Goal: Transaction & Acquisition: Download file/media

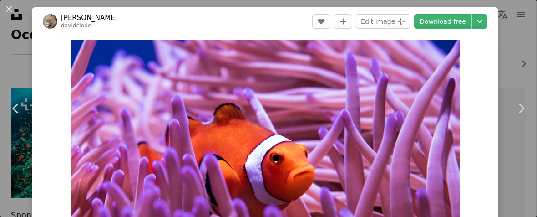
scroll to position [61, 0]
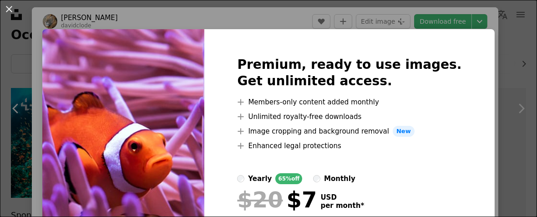
click at [496, 28] on div "An X shape Premium, ready to use images. Get unlimited access. A plus sign Memb…" at bounding box center [268, 108] width 537 height 217
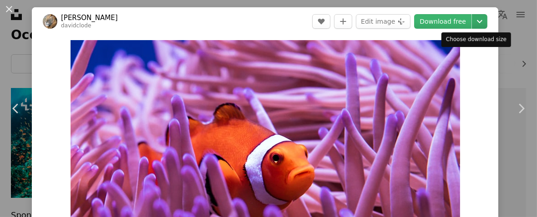
click at [477, 21] on icon "Choose download size" at bounding box center [479, 21] width 5 height 3
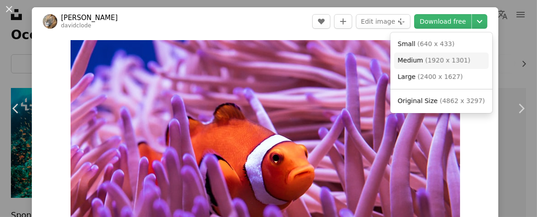
click at [420, 60] on span "Medium" at bounding box center [410, 59] width 25 height 7
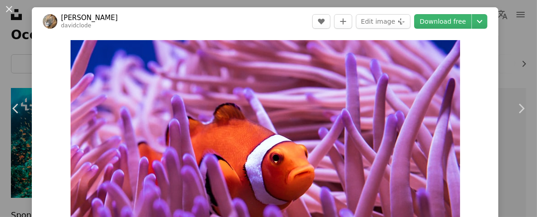
click at [420, 60] on img "Zoom in on this image" at bounding box center [266, 172] width 390 height 264
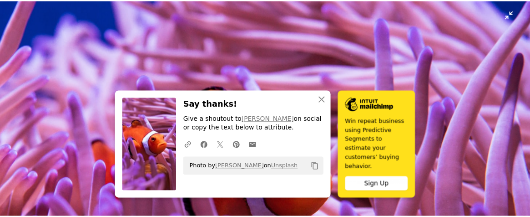
scroll to position [69, 0]
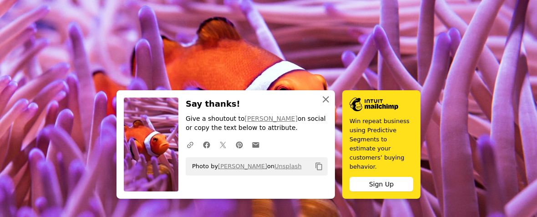
click at [323, 105] on icon "An X shape" at bounding box center [325, 99] width 11 height 11
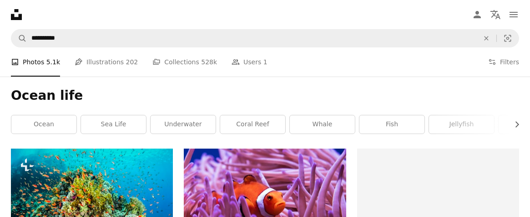
drag, startPoint x: 422, startPoint y: 1, endPoint x: 532, endPoint y: -51, distance: 121.8
drag, startPoint x: 532, startPoint y: -51, endPoint x: 356, endPoint y: 53, distance: 204.6
click at [356, 53] on div "A photo Photos 5.1k Pen Tool Illustrations 202 A stack of folders Collections 5…" at bounding box center [265, 61] width 508 height 29
click at [518, 123] on icon "button" at bounding box center [518, 124] width 4 height 6
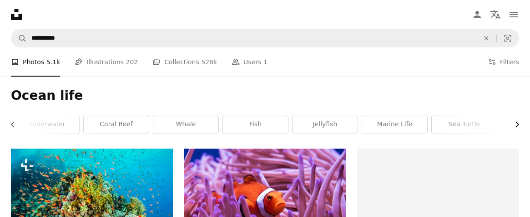
click at [518, 123] on icon "button" at bounding box center [518, 124] width 4 height 6
click at [518, 123] on icon "Chevron right" at bounding box center [517, 124] width 9 height 9
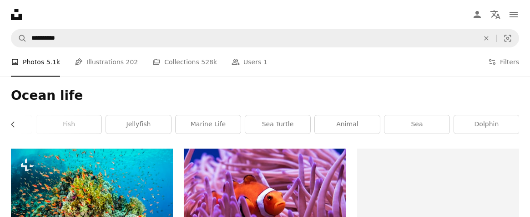
scroll to position [0, 323]
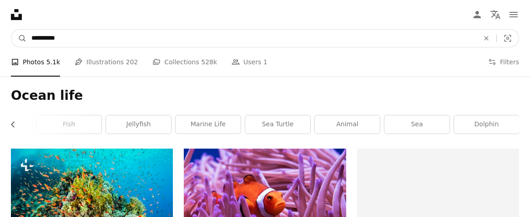
click at [62, 39] on input "**********" at bounding box center [252, 38] width 450 height 17
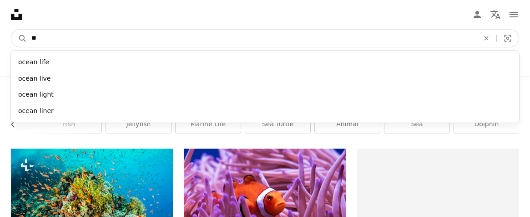
type input "*"
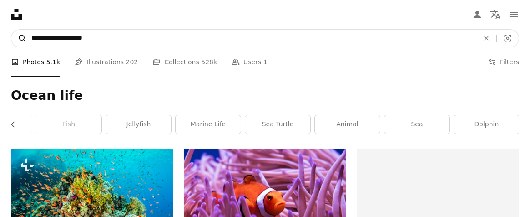
type input "**********"
click at [22, 36] on icon "A magnifying glass" at bounding box center [18, 38] width 15 height 9
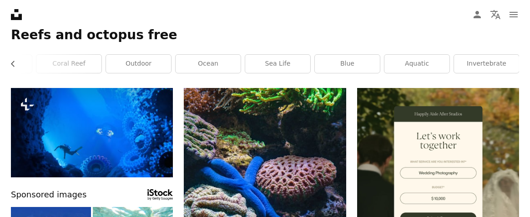
scroll to position [61, 0]
click at [12, 61] on icon "Chevron left" at bounding box center [13, 63] width 9 height 9
click at [421, 60] on link "sea life" at bounding box center [414, 64] width 65 height 18
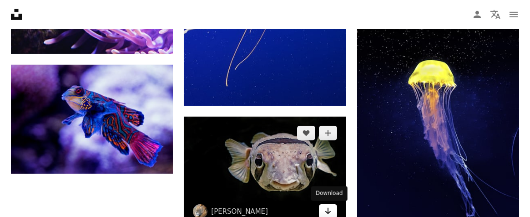
scroll to position [1332, 0]
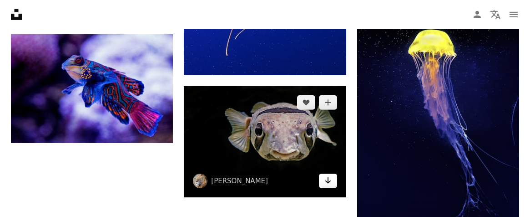
click at [326, 179] on icon "Arrow pointing down" at bounding box center [328, 180] width 7 height 11
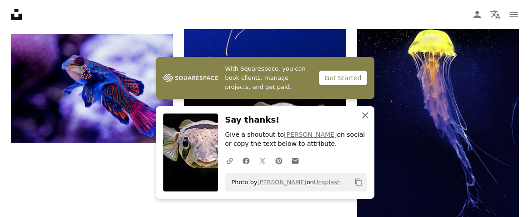
click at [365, 113] on icon "An X shape" at bounding box center [365, 115] width 11 height 11
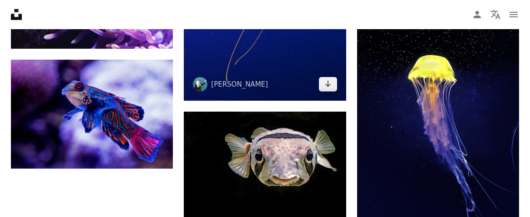
scroll to position [1241, 0]
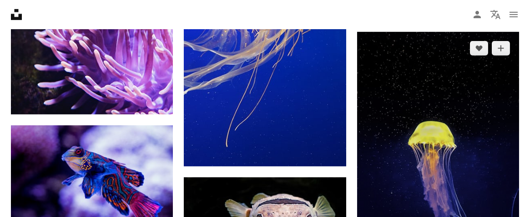
drag, startPoint x: 412, startPoint y: 128, endPoint x: 437, endPoint y: 145, distance: 30.2
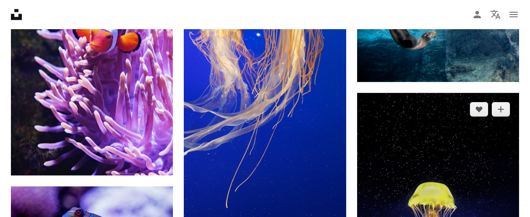
scroll to position [1332, 0]
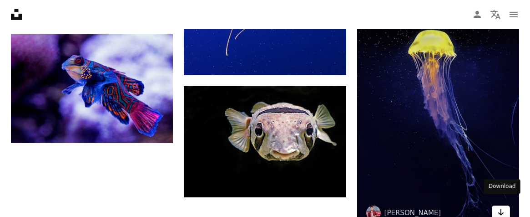
click at [499, 209] on icon "Download" at bounding box center [501, 212] width 6 height 6
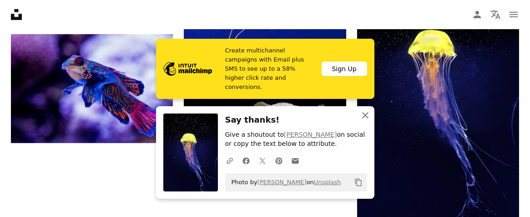
click at [365, 116] on icon "button" at bounding box center [365, 115] width 6 height 6
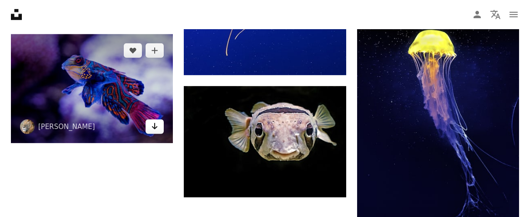
click at [148, 121] on link "Arrow pointing down" at bounding box center [155, 126] width 18 height 15
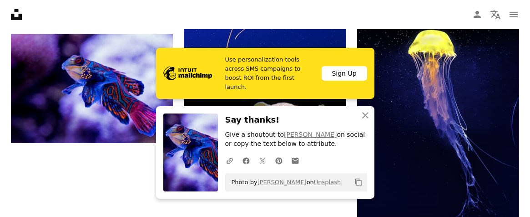
click at [324, 158] on div "A URL sharing icon (chains) Facebook icon X (formerly Twitter) icon Pinterest i…" at bounding box center [295, 160] width 146 height 18
click at [366, 114] on icon "An X shape" at bounding box center [365, 115] width 11 height 11
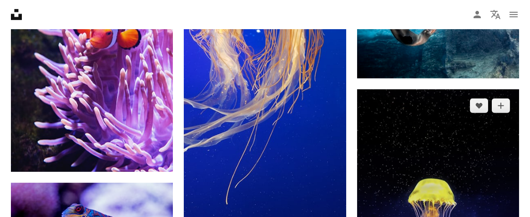
scroll to position [1180, 0]
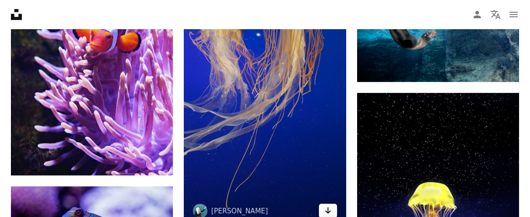
click at [330, 210] on icon "Download" at bounding box center [328, 210] width 6 height 6
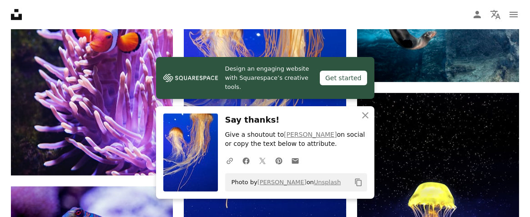
click at [330, 118] on h3 "Say thanks!" at bounding box center [296, 119] width 142 height 13
click at [363, 115] on icon "An X shape" at bounding box center [365, 115] width 11 height 11
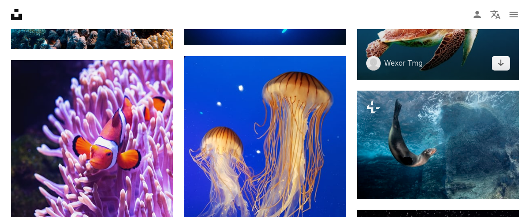
scroll to position [1059, 0]
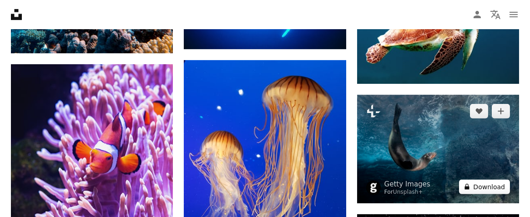
click at [482, 179] on button "A lock Download" at bounding box center [484, 186] width 51 height 15
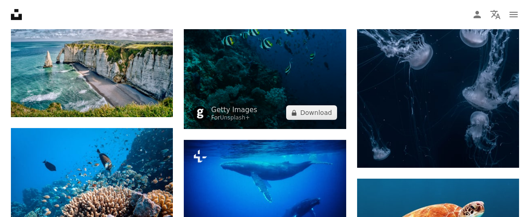
scroll to position [877, 0]
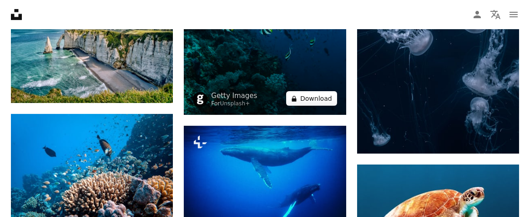
click at [330, 100] on button "A lock Download" at bounding box center [311, 98] width 51 height 15
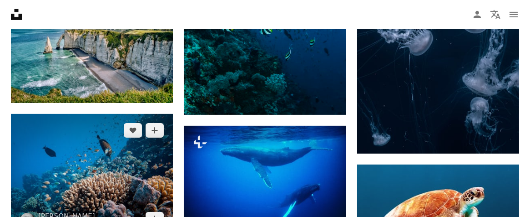
scroll to position [938, 0]
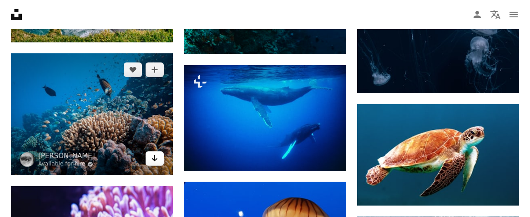
click at [156, 154] on icon "Arrow pointing down" at bounding box center [154, 157] width 7 height 11
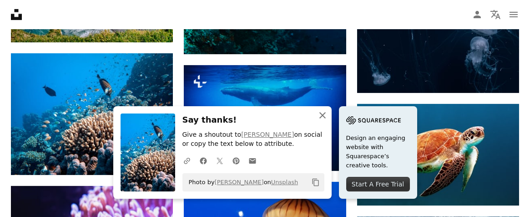
click at [320, 115] on icon "An X shape" at bounding box center [322, 115] width 11 height 11
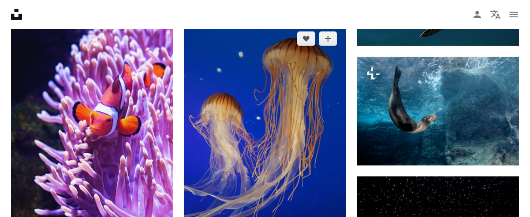
scroll to position [1059, 0]
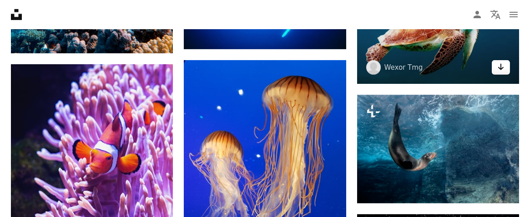
click at [501, 64] on icon "Download" at bounding box center [501, 67] width 6 height 6
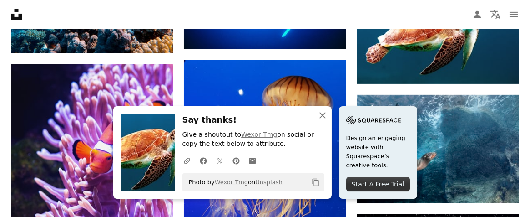
click at [321, 114] on icon "button" at bounding box center [323, 115] width 6 height 6
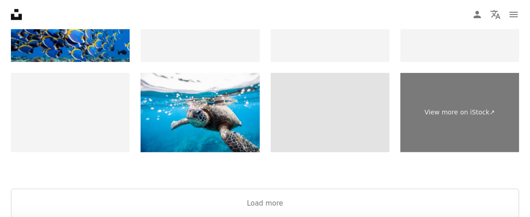
scroll to position [1636, 0]
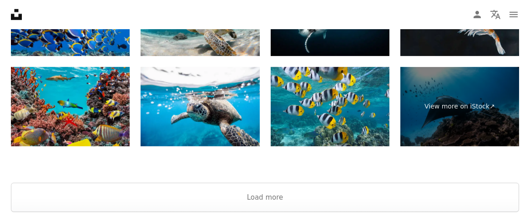
click at [78, 72] on img at bounding box center [70, 106] width 119 height 79
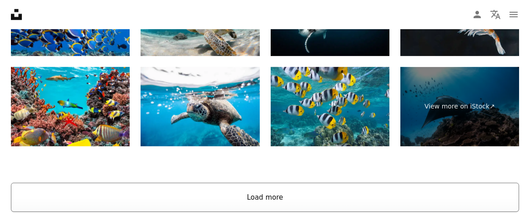
click at [272, 190] on button "Load more" at bounding box center [265, 197] width 508 height 29
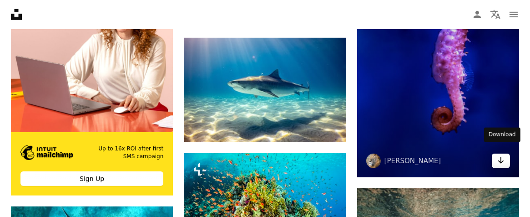
click at [496, 153] on link "Arrow pointing down" at bounding box center [501, 160] width 18 height 15
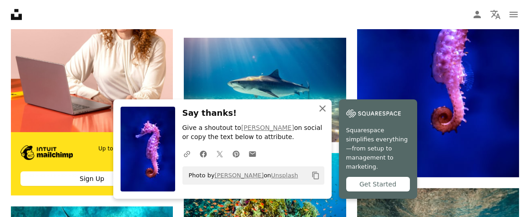
click at [323, 111] on icon "An X shape" at bounding box center [322, 108] width 11 height 11
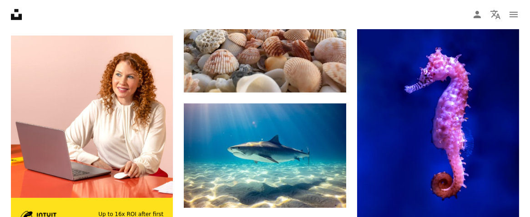
scroll to position [1606, 0]
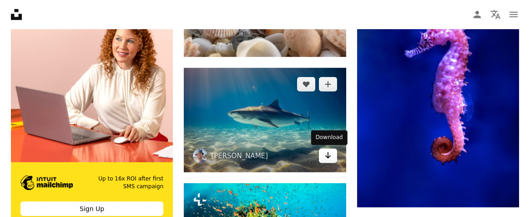
click at [327, 154] on icon "Arrow pointing down" at bounding box center [328, 155] width 7 height 11
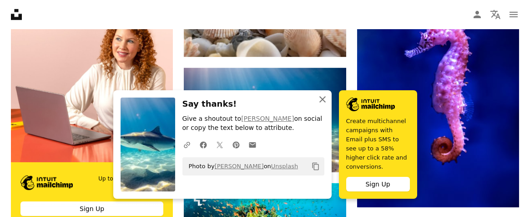
click at [322, 102] on icon "button" at bounding box center [323, 99] width 6 height 6
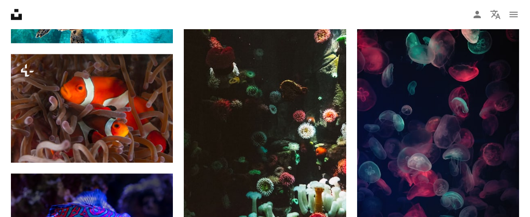
scroll to position [2000, 0]
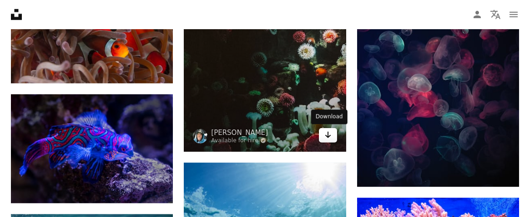
click at [325, 132] on icon "Arrow pointing down" at bounding box center [328, 134] width 7 height 11
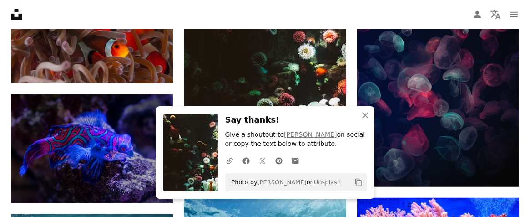
click at [343, 115] on h3 "Say thanks!" at bounding box center [296, 119] width 142 height 13
click at [362, 117] on icon "An X shape" at bounding box center [365, 115] width 11 height 11
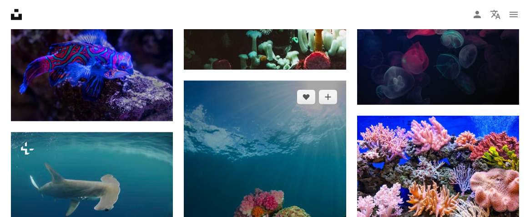
scroll to position [2061, 0]
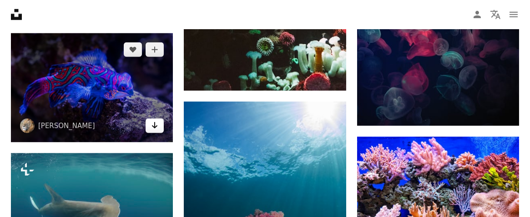
click at [154, 122] on icon "Download" at bounding box center [155, 125] width 6 height 6
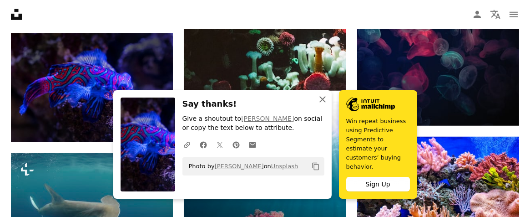
click at [320, 105] on icon "An X shape" at bounding box center [322, 99] width 11 height 11
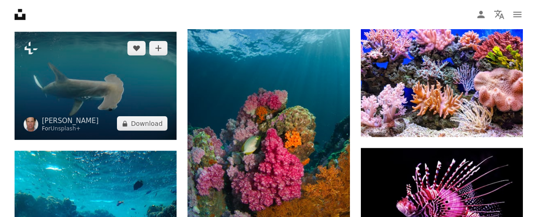
scroll to position [2182, 0]
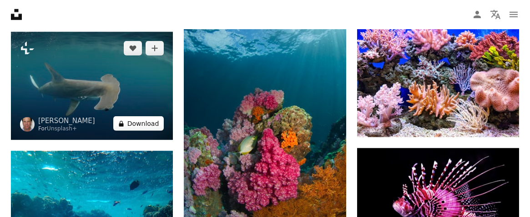
click at [141, 116] on button "A lock Download" at bounding box center [138, 123] width 51 height 15
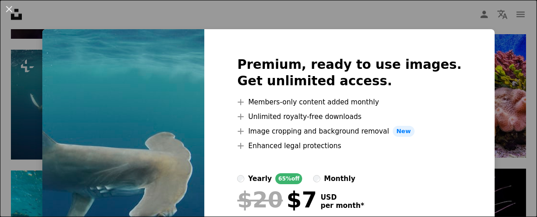
drag, startPoint x: 141, startPoint y: 114, endPoint x: 158, endPoint y: 33, distance: 82.4
click at [7, 11] on button "An X shape" at bounding box center [9, 9] width 11 height 11
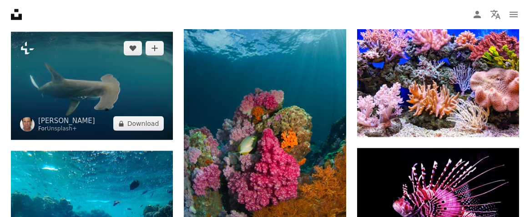
click at [38, 90] on img at bounding box center [92, 86] width 162 height 108
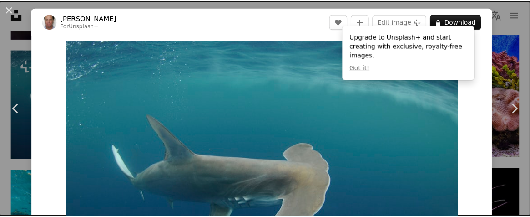
scroll to position [91, 0]
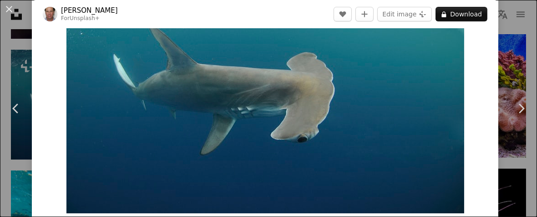
drag, startPoint x: 321, startPoint y: 62, endPoint x: 309, endPoint y: 59, distance: 13.1
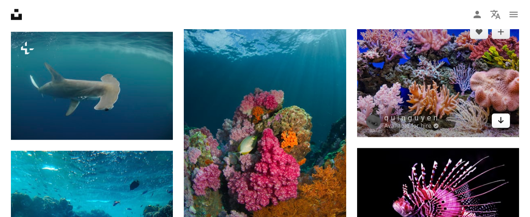
click at [498, 115] on icon "Arrow pointing down" at bounding box center [501, 120] width 7 height 11
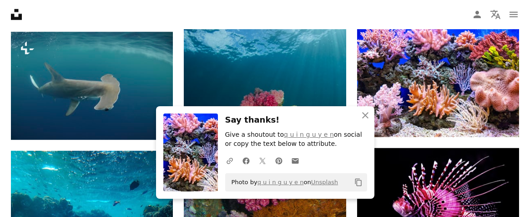
click at [344, 116] on h3 "Say thanks!" at bounding box center [296, 119] width 142 height 13
click at [363, 115] on icon "An X shape" at bounding box center [365, 115] width 11 height 11
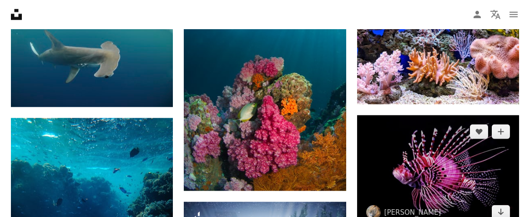
scroll to position [2243, 0]
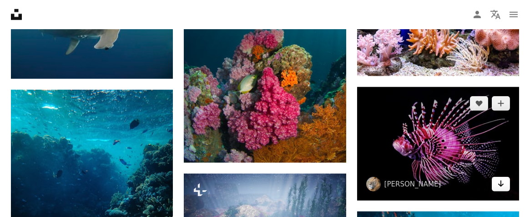
click at [501, 180] on icon "Download" at bounding box center [501, 183] width 6 height 6
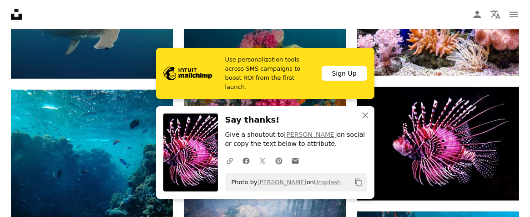
click at [316, 158] on div "A URL sharing icon (chains) Facebook icon X (formerly Twitter) icon Pinterest i…" at bounding box center [295, 160] width 146 height 18
click at [364, 115] on icon "button" at bounding box center [365, 115] width 6 height 6
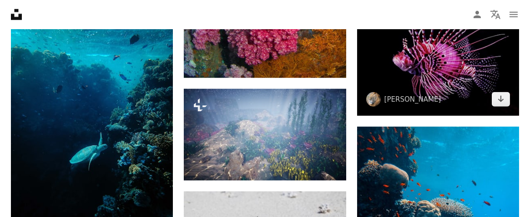
scroll to position [2334, 0]
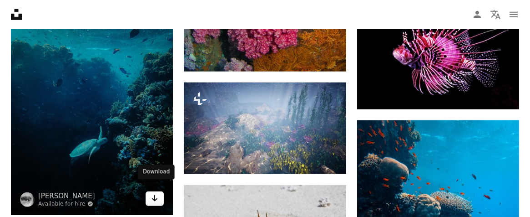
click at [155, 195] on icon "Download" at bounding box center [155, 198] width 6 height 6
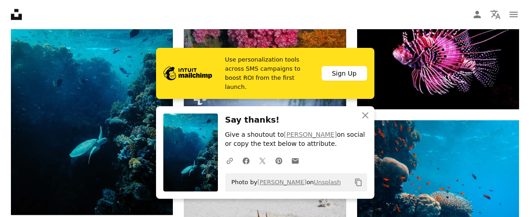
click at [337, 117] on h3 "Say thanks!" at bounding box center [296, 119] width 142 height 13
click at [366, 116] on icon "button" at bounding box center [365, 115] width 6 height 6
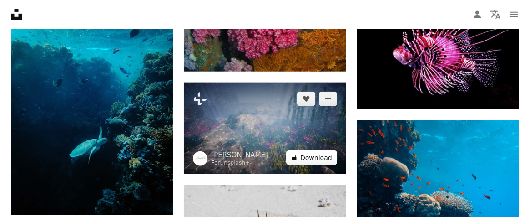
click at [305, 154] on button "A lock Download" at bounding box center [311, 157] width 51 height 15
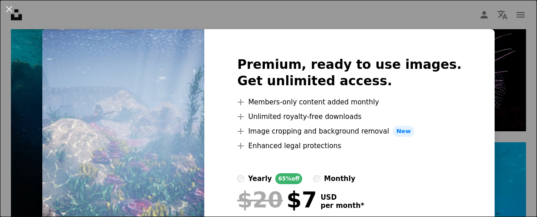
drag, startPoint x: 114, startPoint y: 65, endPoint x: 87, endPoint y: 65, distance: 26.4
drag, startPoint x: 87, startPoint y: 65, endPoint x: 7, endPoint y: 10, distance: 97.6
click at [7, 10] on button "An X shape" at bounding box center [9, 9] width 11 height 11
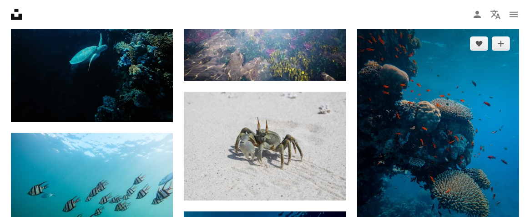
scroll to position [2455, 0]
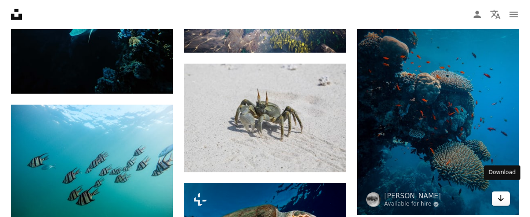
click at [502, 193] on icon "Arrow pointing down" at bounding box center [501, 198] width 7 height 11
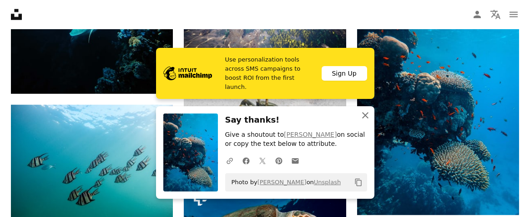
click at [364, 112] on icon "An X shape" at bounding box center [365, 115] width 11 height 11
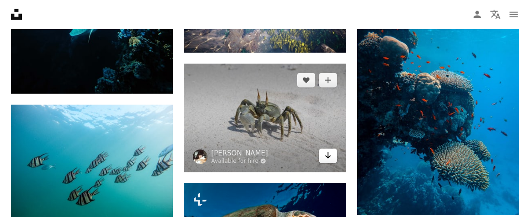
click at [330, 157] on icon "Arrow pointing down" at bounding box center [328, 155] width 7 height 11
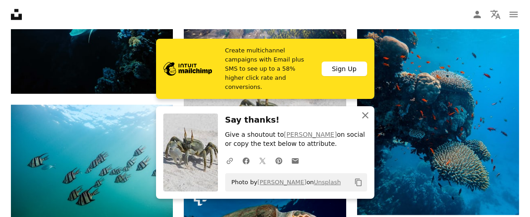
click at [366, 114] on icon "An X shape" at bounding box center [365, 115] width 11 height 11
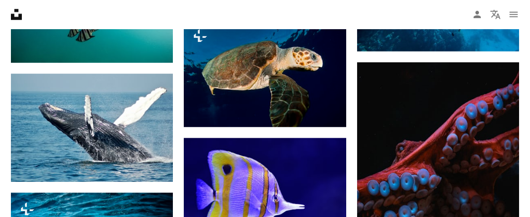
scroll to position [2668, 0]
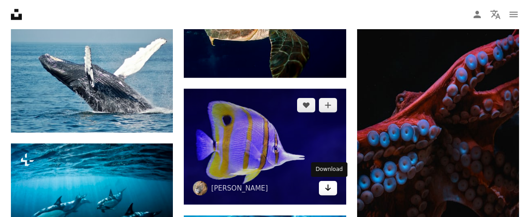
click at [329, 192] on icon "Arrow pointing down" at bounding box center [328, 187] width 7 height 11
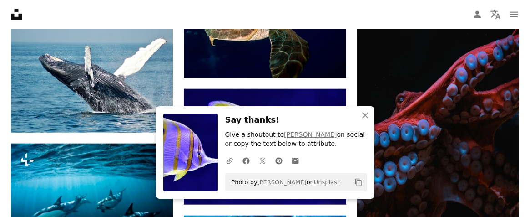
click at [336, 124] on h3 "Say thanks!" at bounding box center [296, 119] width 142 height 13
click at [361, 113] on icon "An X shape" at bounding box center [365, 115] width 11 height 11
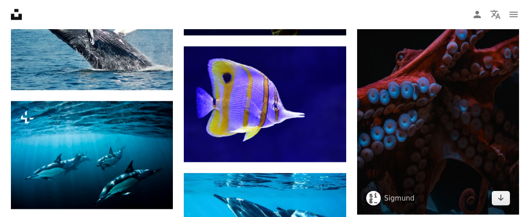
scroll to position [2759, 0]
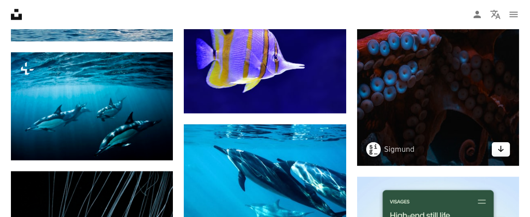
click at [500, 143] on icon "Arrow pointing down" at bounding box center [501, 148] width 7 height 11
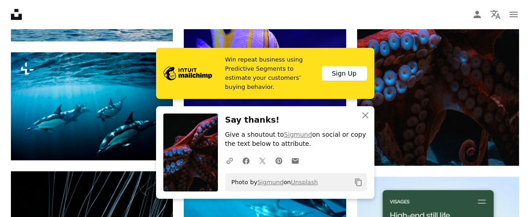
click at [343, 115] on h3 "Say thanks!" at bounding box center [296, 119] width 142 height 13
click at [362, 114] on icon "An X shape" at bounding box center [365, 115] width 11 height 11
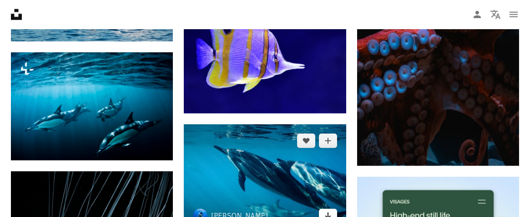
click at [329, 211] on icon "Arrow pointing down" at bounding box center [328, 215] width 7 height 11
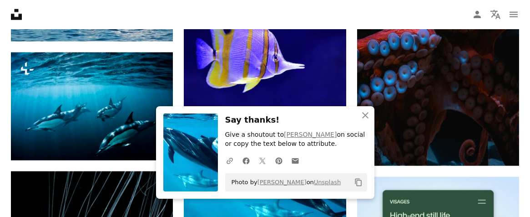
click at [328, 117] on h3 "Say thanks!" at bounding box center [296, 119] width 142 height 13
click at [365, 114] on icon "An X shape" at bounding box center [365, 115] width 11 height 11
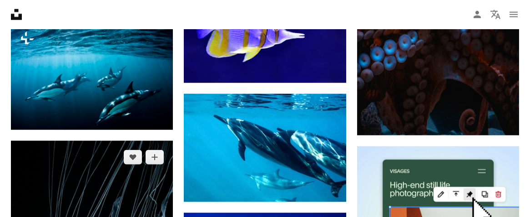
scroll to position [2880, 0]
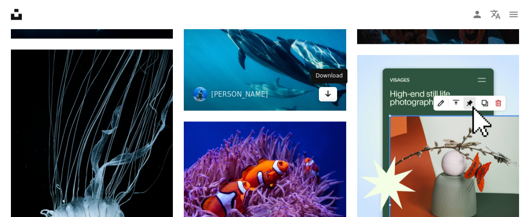
click at [328, 91] on icon "Download" at bounding box center [328, 94] width 6 height 6
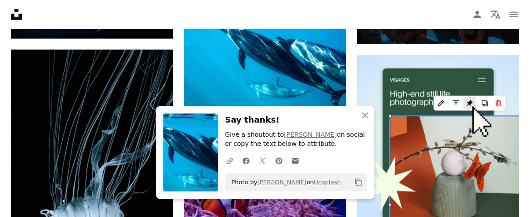
click at [321, 120] on h3 "Say thanks!" at bounding box center [296, 119] width 142 height 13
click at [366, 119] on icon "An X shape" at bounding box center [365, 115] width 11 height 11
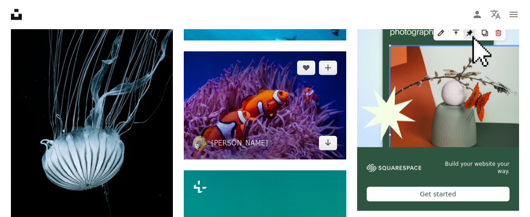
scroll to position [2971, 0]
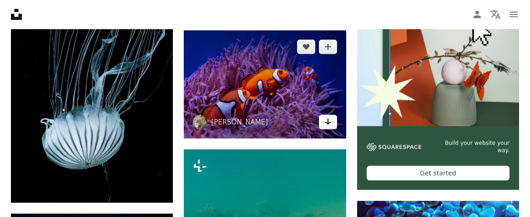
click at [329, 124] on icon "Arrow pointing down" at bounding box center [328, 121] width 7 height 11
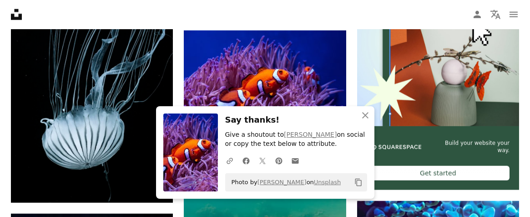
click at [335, 116] on h3 "Say thanks!" at bounding box center [296, 119] width 142 height 13
click at [362, 114] on icon "An X shape" at bounding box center [365, 115] width 11 height 11
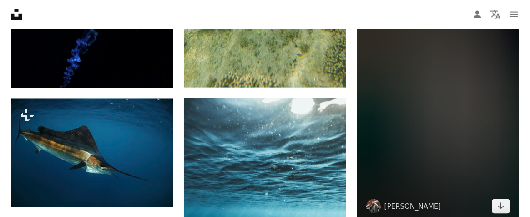
scroll to position [3335, 0]
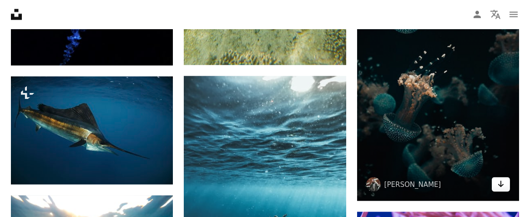
click at [500, 178] on icon "Arrow pointing down" at bounding box center [501, 183] width 7 height 11
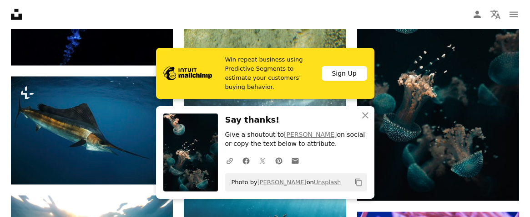
click at [303, 113] on div "An X shape Close Say thanks! Give a shoutout to [PERSON_NAME] on social or copy…" at bounding box center [265, 152] width 218 height 92
click at [366, 115] on icon "button" at bounding box center [365, 115] width 6 height 6
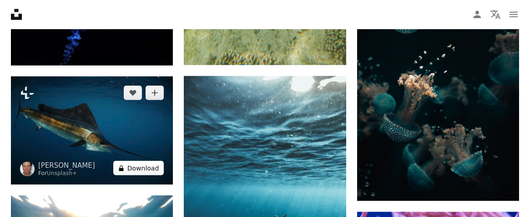
click at [137, 161] on button "A lock Download" at bounding box center [138, 168] width 51 height 15
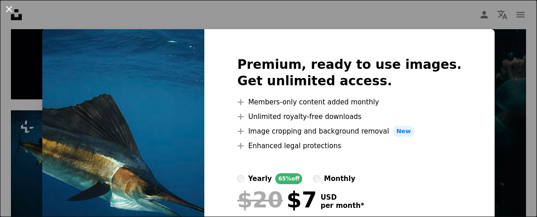
click at [9, 9] on button "An X shape" at bounding box center [9, 9] width 11 height 11
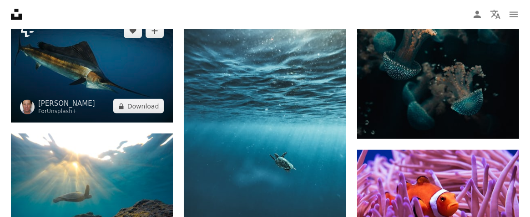
scroll to position [3456, 0]
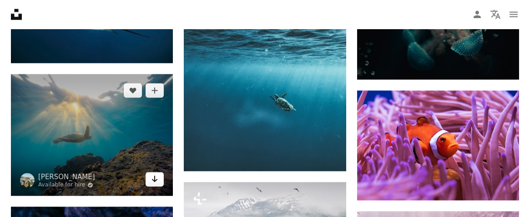
click at [155, 173] on icon "Arrow pointing down" at bounding box center [154, 178] width 7 height 11
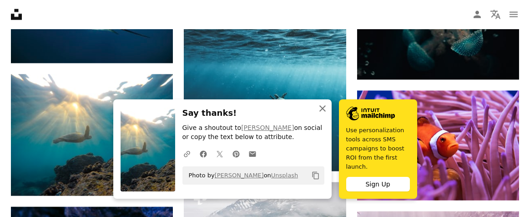
click at [324, 112] on icon "button" at bounding box center [323, 108] width 6 height 6
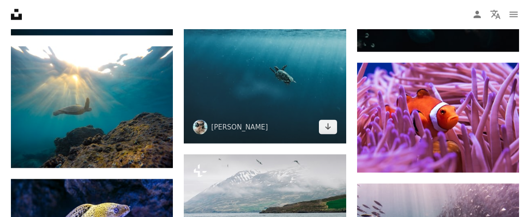
scroll to position [3487, 0]
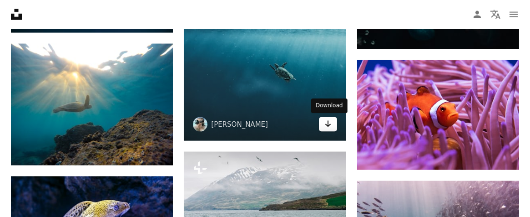
click at [329, 124] on icon "Download" at bounding box center [328, 124] width 6 height 6
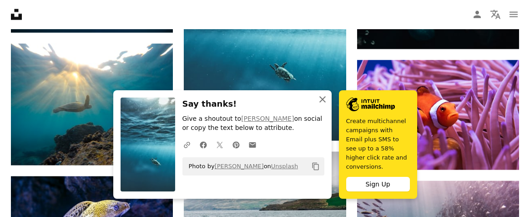
click at [323, 105] on icon "An X shape" at bounding box center [322, 99] width 11 height 11
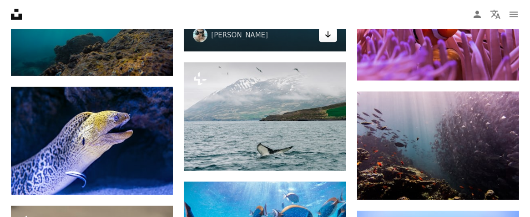
scroll to position [3578, 0]
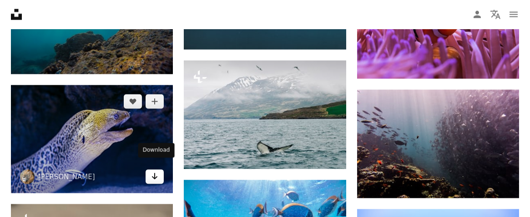
click at [158, 171] on icon "Arrow pointing down" at bounding box center [154, 176] width 7 height 11
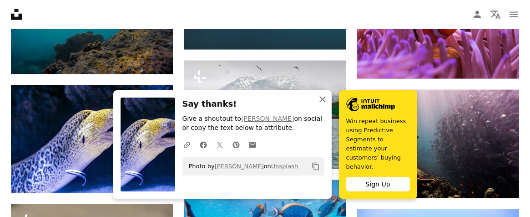
click at [323, 105] on icon "An X shape" at bounding box center [322, 99] width 11 height 11
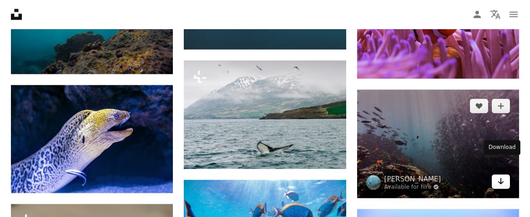
click at [499, 176] on icon "Arrow pointing down" at bounding box center [501, 181] width 7 height 11
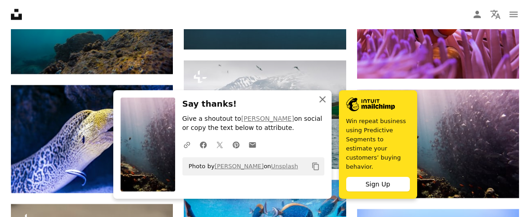
drag, startPoint x: 320, startPoint y: 109, endPoint x: 320, endPoint y: 153, distance: 44.2
click at [320, 105] on icon "An X shape" at bounding box center [322, 99] width 11 height 11
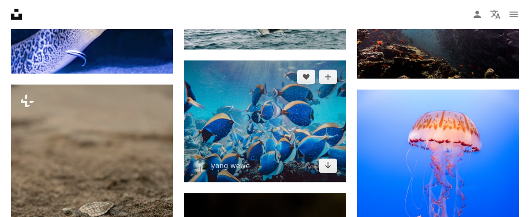
scroll to position [3699, 0]
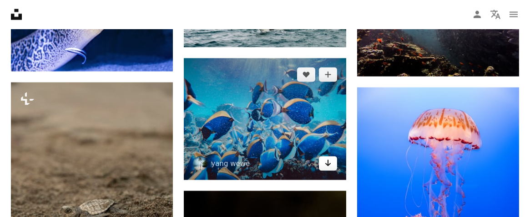
click at [331, 161] on icon "Arrow pointing down" at bounding box center [328, 163] width 7 height 11
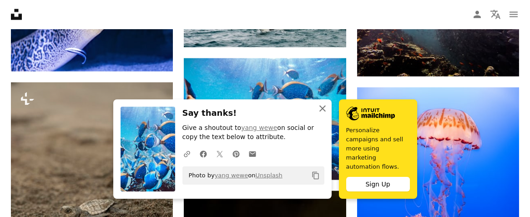
click at [322, 113] on icon "An X shape" at bounding box center [322, 108] width 11 height 11
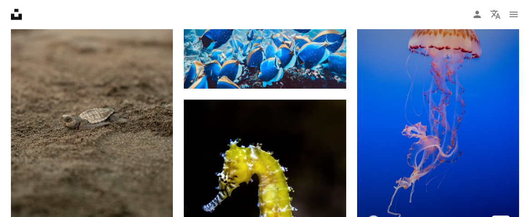
scroll to position [3912, 0]
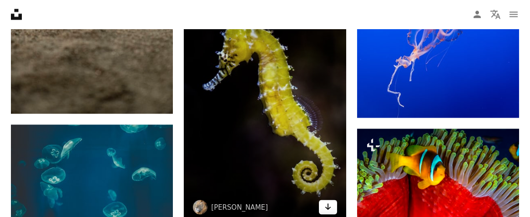
click at [329, 209] on icon "Arrow pointing down" at bounding box center [328, 206] width 7 height 11
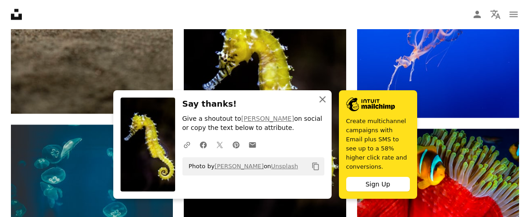
drag, startPoint x: 320, startPoint y: 109, endPoint x: 300, endPoint y: 136, distance: 33.8
click at [320, 105] on icon "An X shape" at bounding box center [322, 99] width 11 height 11
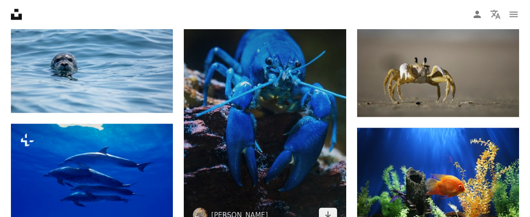
scroll to position [4155, 0]
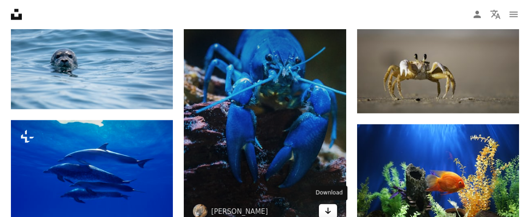
click at [325, 209] on icon "Arrow pointing down" at bounding box center [328, 210] width 7 height 11
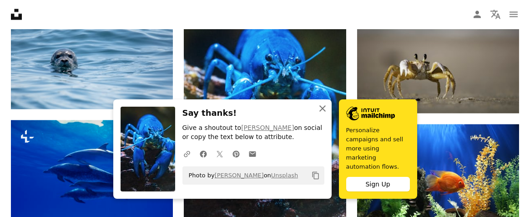
click at [321, 114] on icon "An X shape" at bounding box center [322, 108] width 11 height 11
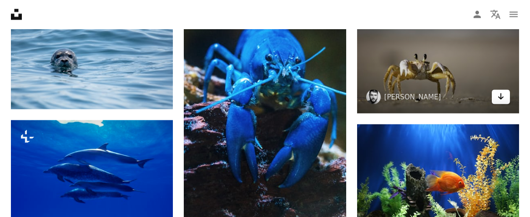
click at [502, 91] on icon "Arrow pointing down" at bounding box center [501, 96] width 7 height 11
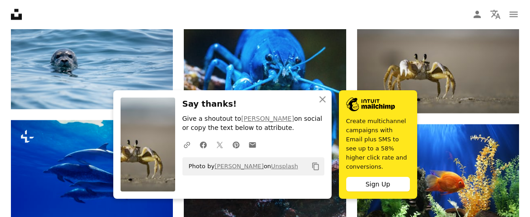
drag, startPoint x: 501, startPoint y: 78, endPoint x: 362, endPoint y: 114, distance: 143.1
click at [362, 111] on img at bounding box center [370, 104] width 49 height 14
click at [321, 105] on icon "An X shape" at bounding box center [322, 99] width 11 height 11
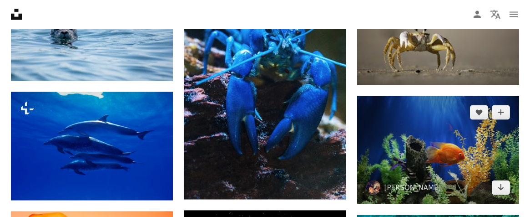
scroll to position [4215, 0]
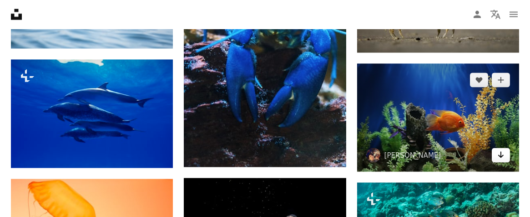
click at [503, 149] on icon "Arrow pointing down" at bounding box center [501, 154] width 7 height 11
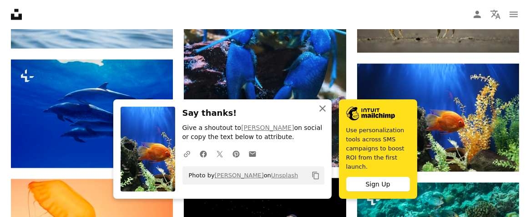
click at [321, 114] on icon "An X shape" at bounding box center [322, 108] width 11 height 11
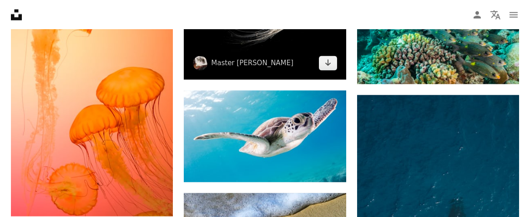
scroll to position [4428, 0]
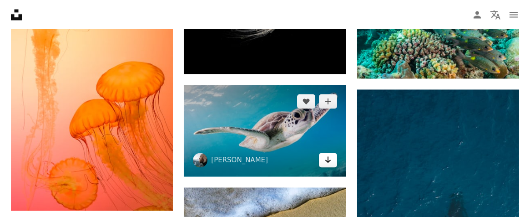
click at [331, 163] on icon "Arrow pointing down" at bounding box center [328, 159] width 7 height 11
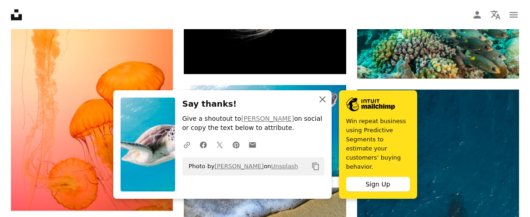
click at [321, 105] on icon "An X shape" at bounding box center [322, 99] width 11 height 11
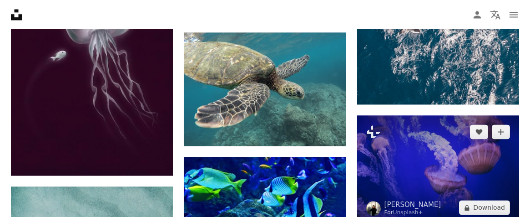
scroll to position [4761, 0]
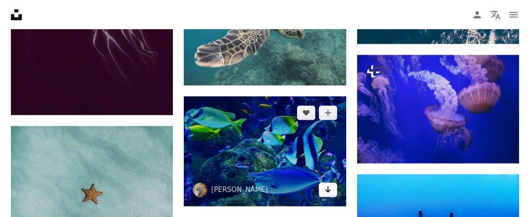
click at [328, 191] on icon "Download" at bounding box center [328, 189] width 6 height 6
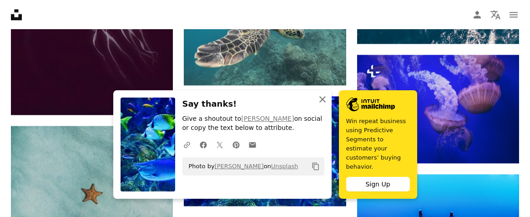
click at [320, 102] on icon "button" at bounding box center [323, 99] width 6 height 6
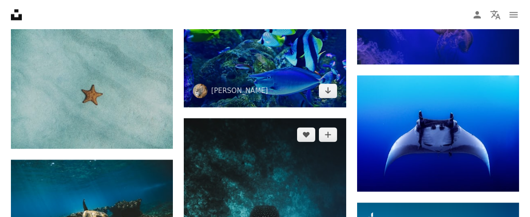
scroll to position [4883, 0]
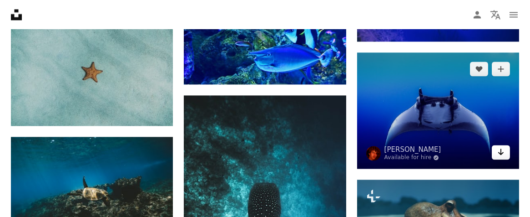
click at [499, 146] on icon "Arrow pointing down" at bounding box center [501, 151] width 7 height 11
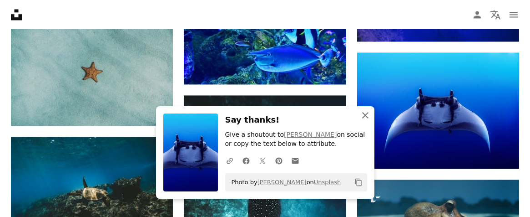
click at [362, 117] on icon "An X shape" at bounding box center [365, 115] width 11 height 11
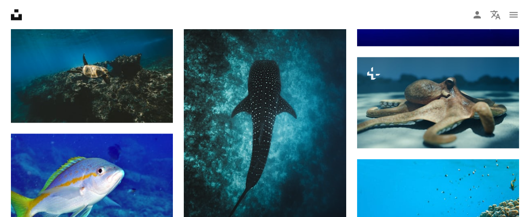
scroll to position [5065, 0]
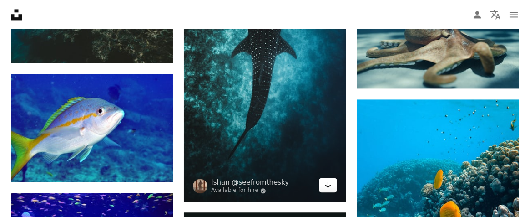
click at [325, 183] on icon "Arrow pointing down" at bounding box center [328, 184] width 7 height 11
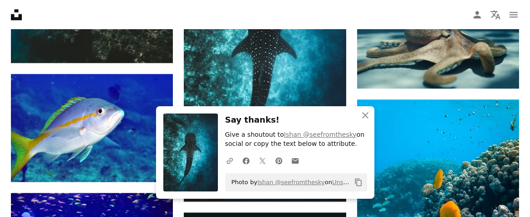
click at [311, 114] on h3 "Say thanks!" at bounding box center [296, 119] width 142 height 13
click at [362, 117] on icon "An X shape" at bounding box center [365, 115] width 11 height 11
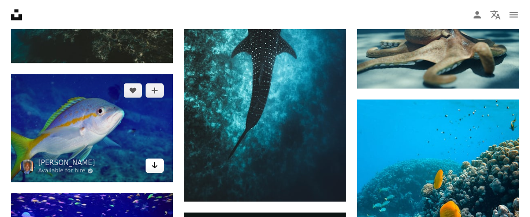
click at [153, 159] on icon "Arrow pointing down" at bounding box center [154, 164] width 7 height 11
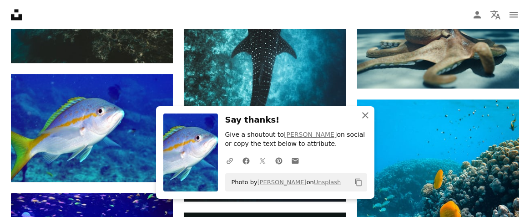
click at [362, 116] on icon "An X shape" at bounding box center [365, 115] width 11 height 11
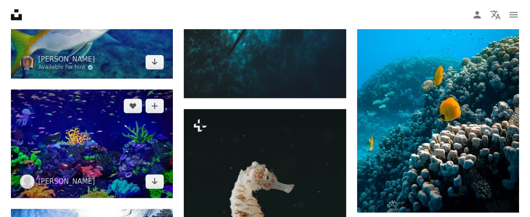
scroll to position [5186, 0]
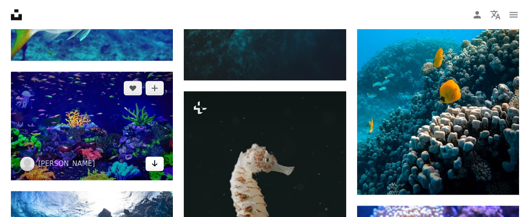
click at [155, 160] on icon "Download" at bounding box center [155, 163] width 6 height 6
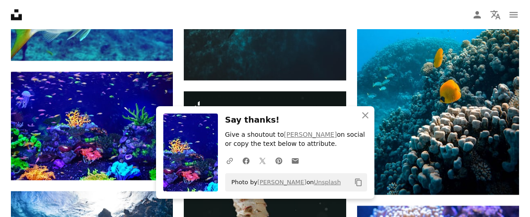
click at [309, 122] on h3 "Say thanks!" at bounding box center [296, 119] width 142 height 13
click at [363, 117] on icon "An X shape" at bounding box center [365, 115] width 11 height 11
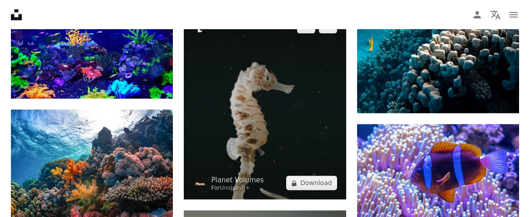
scroll to position [5277, 0]
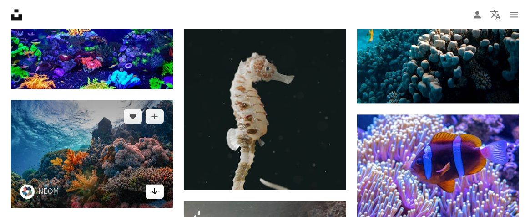
click at [155, 188] on icon "Download" at bounding box center [155, 191] width 6 height 6
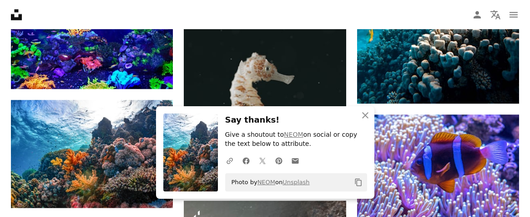
click at [322, 118] on h3 "Say thanks!" at bounding box center [296, 119] width 142 height 13
click at [364, 115] on icon "An X shape" at bounding box center [365, 115] width 11 height 11
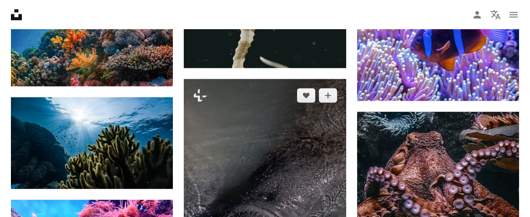
scroll to position [5429, 0]
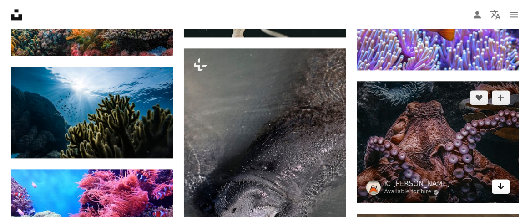
click at [500, 180] on icon "Arrow pointing down" at bounding box center [501, 185] width 7 height 11
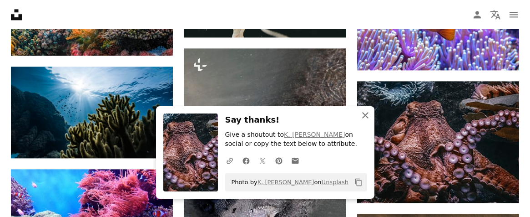
click at [367, 116] on icon "An X shape" at bounding box center [365, 115] width 11 height 11
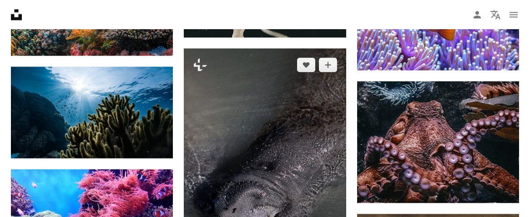
scroll to position [5490, 0]
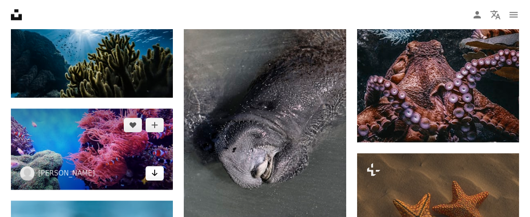
click at [156, 167] on icon "Arrow pointing down" at bounding box center [154, 172] width 7 height 11
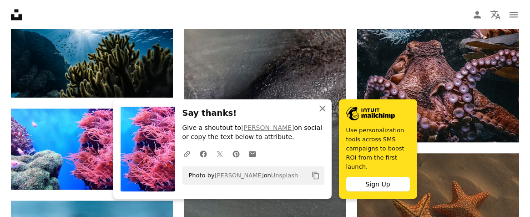
click at [320, 114] on icon "An X shape" at bounding box center [322, 108] width 11 height 11
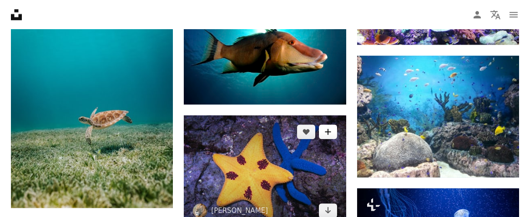
scroll to position [5854, 0]
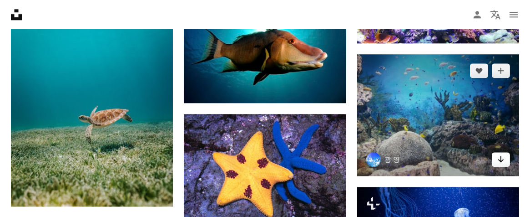
click at [500, 153] on icon "Arrow pointing down" at bounding box center [501, 158] width 7 height 11
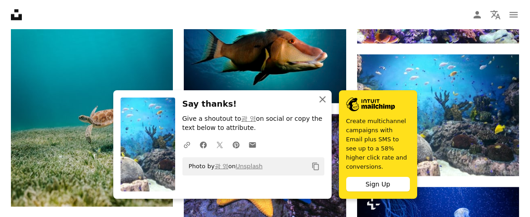
click at [321, 105] on icon "An X shape" at bounding box center [322, 99] width 11 height 11
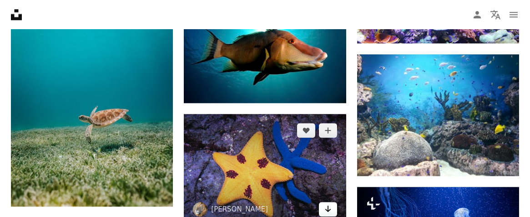
click at [327, 208] on icon "Download" at bounding box center [328, 208] width 6 height 6
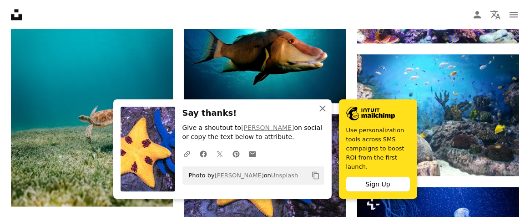
click at [323, 114] on icon "An X shape" at bounding box center [322, 108] width 11 height 11
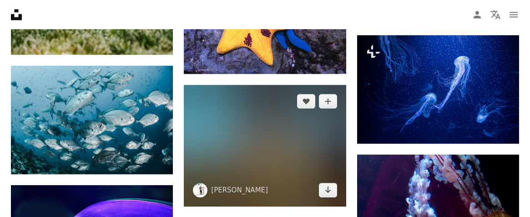
scroll to position [6067, 0]
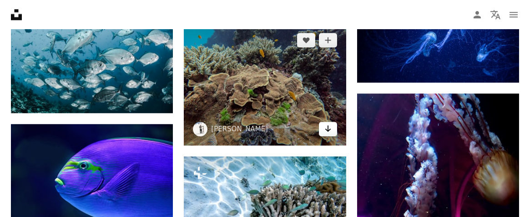
click at [327, 127] on icon "Arrow pointing down" at bounding box center [328, 128] width 7 height 11
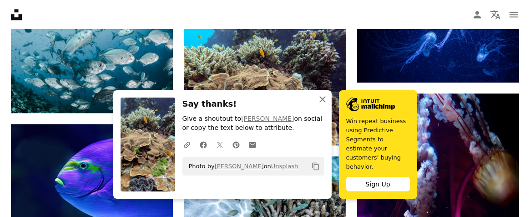
click at [322, 105] on icon "An X shape" at bounding box center [322, 99] width 11 height 11
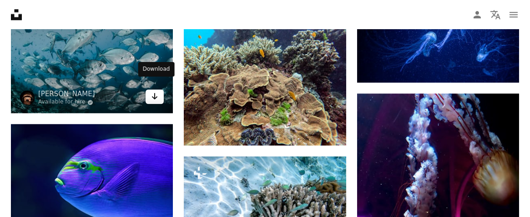
click at [151, 91] on icon "Arrow pointing down" at bounding box center [154, 96] width 7 height 11
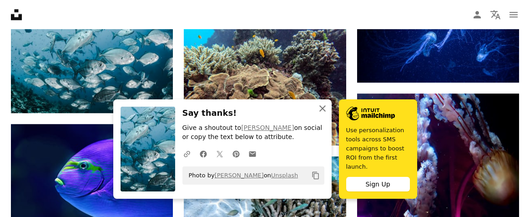
click at [319, 113] on icon "An X shape" at bounding box center [322, 108] width 11 height 11
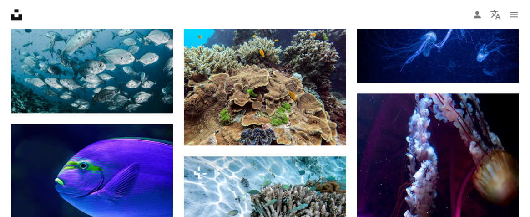
scroll to position [6097, 0]
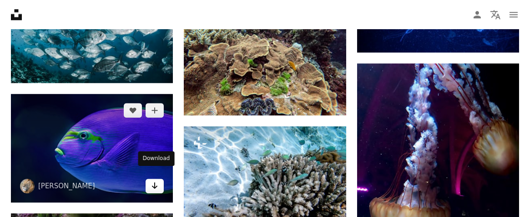
click at [154, 180] on icon "Arrow pointing down" at bounding box center [154, 185] width 7 height 11
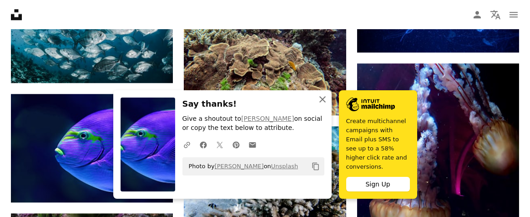
click at [322, 102] on icon "button" at bounding box center [323, 99] width 6 height 6
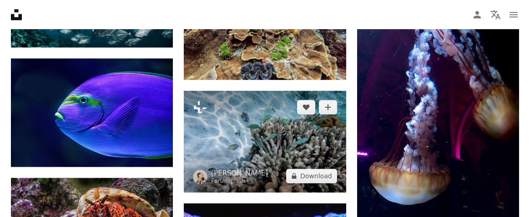
scroll to position [6158, 0]
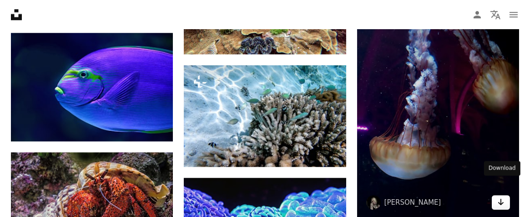
click at [502, 196] on icon "Arrow pointing down" at bounding box center [501, 201] width 7 height 11
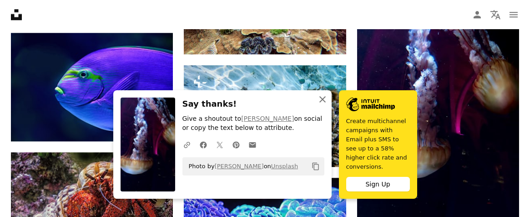
click at [322, 102] on icon "button" at bounding box center [323, 99] width 6 height 6
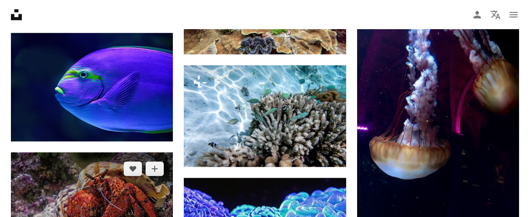
scroll to position [6218, 0]
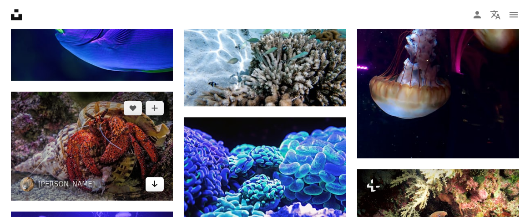
click at [153, 180] on icon "Download" at bounding box center [155, 183] width 6 height 6
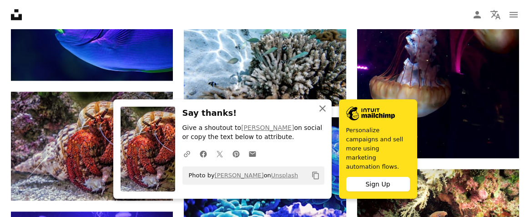
click at [322, 111] on icon "An X shape" at bounding box center [322, 108] width 11 height 11
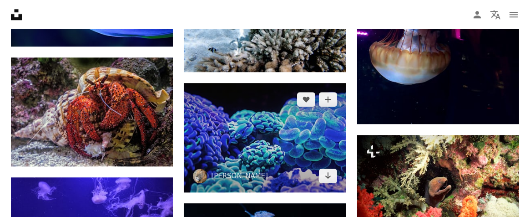
scroll to position [6279, 0]
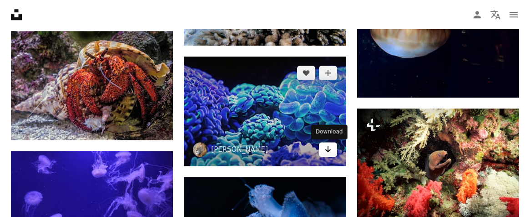
click at [328, 151] on icon "Download" at bounding box center [328, 149] width 6 height 6
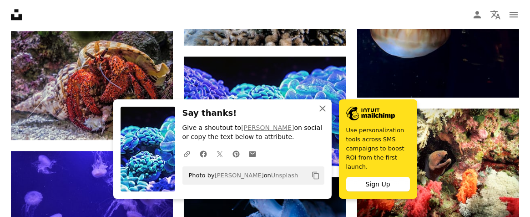
click at [321, 112] on icon "button" at bounding box center [323, 108] width 6 height 6
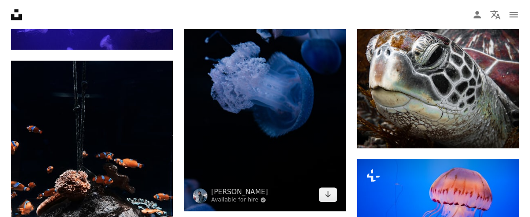
scroll to position [6522, 0]
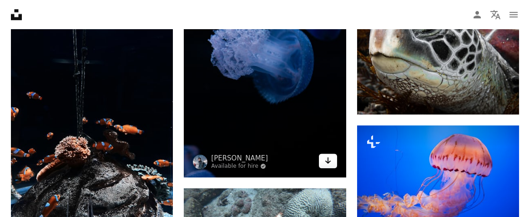
click at [328, 160] on icon "Download" at bounding box center [328, 160] width 6 height 6
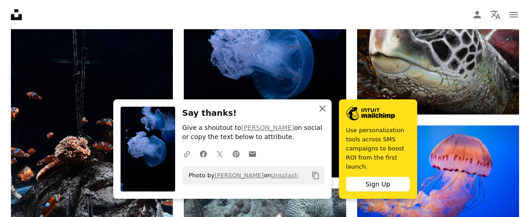
click at [320, 114] on icon "An X shape" at bounding box center [322, 108] width 11 height 11
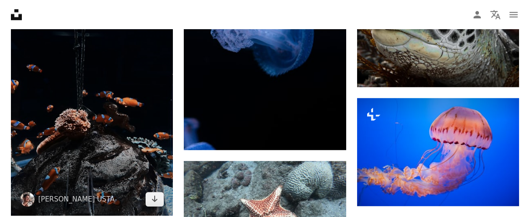
scroll to position [6552, 0]
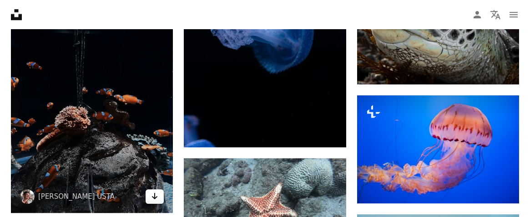
click at [156, 193] on icon "Download" at bounding box center [155, 196] width 6 height 6
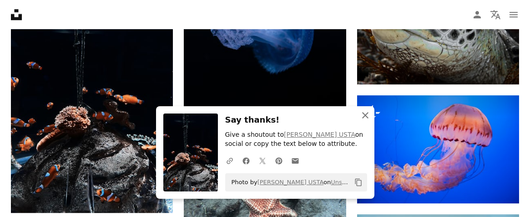
click at [366, 115] on icon "button" at bounding box center [365, 115] width 6 height 6
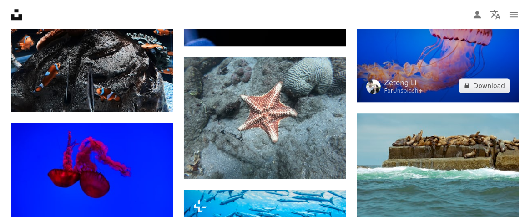
scroll to position [6673, 0]
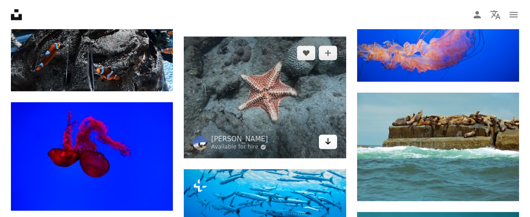
click at [326, 144] on icon "Arrow pointing down" at bounding box center [328, 141] width 7 height 11
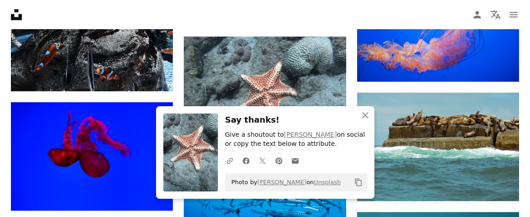
click at [347, 116] on h3 "Say thanks!" at bounding box center [296, 119] width 142 height 13
click at [367, 116] on icon "An X shape" at bounding box center [365, 115] width 11 height 11
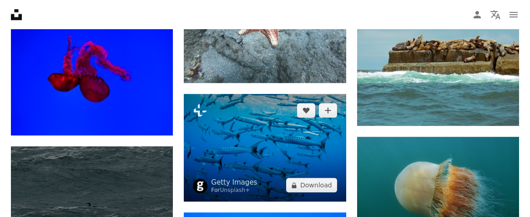
scroll to position [6764, 0]
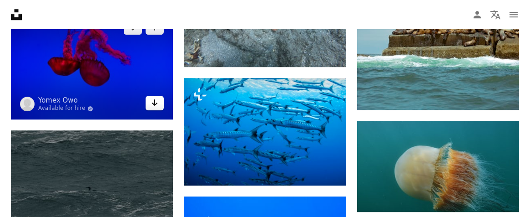
click at [153, 97] on icon "Arrow pointing down" at bounding box center [154, 102] width 7 height 11
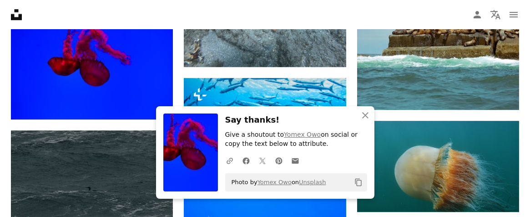
click at [320, 116] on h3 "Say thanks!" at bounding box center [296, 119] width 142 height 13
click at [362, 114] on icon "An X shape" at bounding box center [365, 115] width 11 height 11
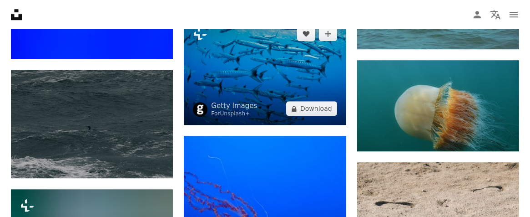
scroll to position [6825, 0]
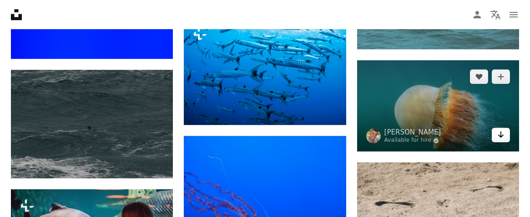
click at [502, 129] on icon "Arrow pointing down" at bounding box center [501, 134] width 7 height 11
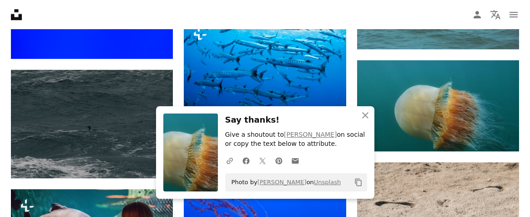
click at [316, 121] on h3 "Say thanks!" at bounding box center [296, 119] width 142 height 13
click at [364, 113] on icon "An X shape" at bounding box center [365, 115] width 11 height 11
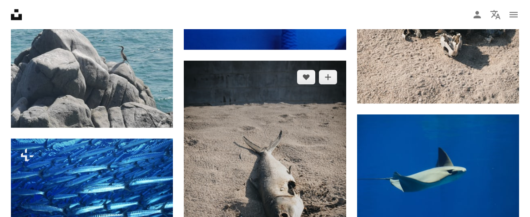
scroll to position [7159, 0]
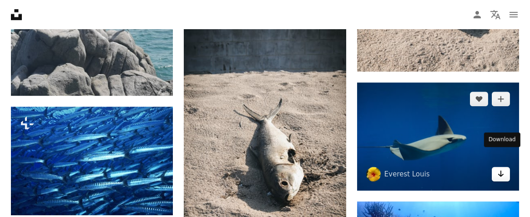
click at [503, 168] on icon "Arrow pointing down" at bounding box center [501, 173] width 7 height 11
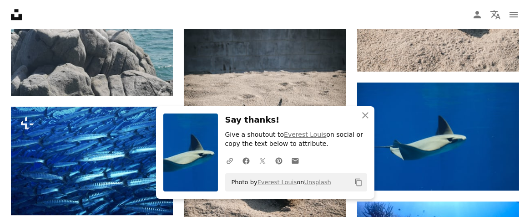
click at [303, 122] on h3 "Say thanks!" at bounding box center [296, 119] width 142 height 13
click at [363, 115] on icon "An X shape" at bounding box center [365, 115] width 11 height 11
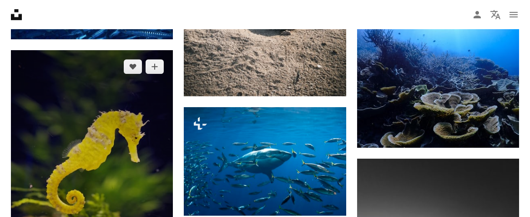
scroll to position [7341, 0]
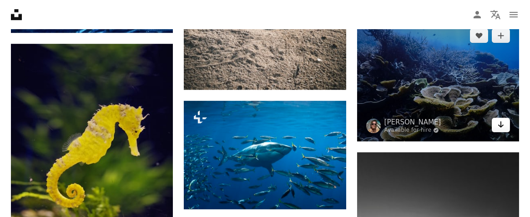
click at [502, 119] on icon "Arrow pointing down" at bounding box center [501, 124] width 7 height 11
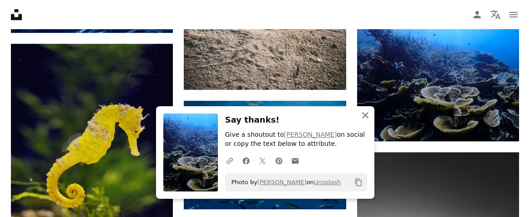
click at [365, 116] on icon "button" at bounding box center [365, 115] width 6 height 6
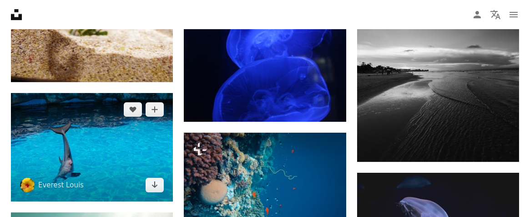
scroll to position [7553, 0]
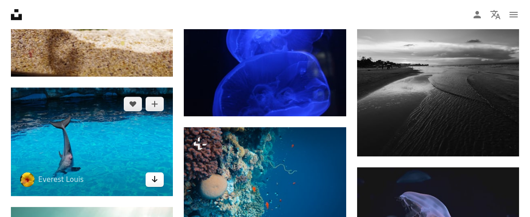
click at [156, 173] on icon "Arrow pointing down" at bounding box center [154, 178] width 7 height 11
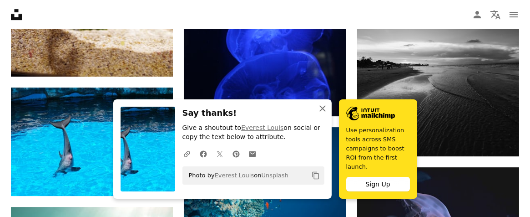
click at [320, 114] on icon "An X shape" at bounding box center [322, 108] width 11 height 11
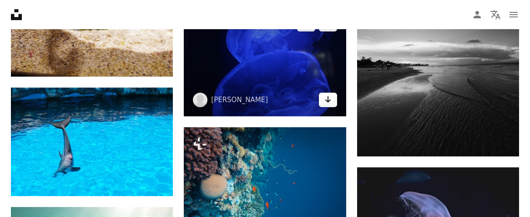
click at [330, 99] on icon "Download" at bounding box center [328, 99] width 6 height 6
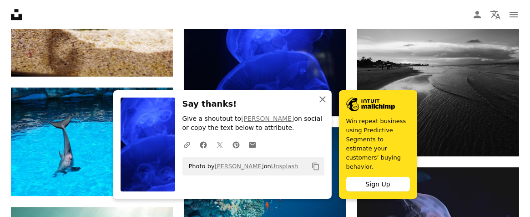
click at [323, 102] on icon "button" at bounding box center [323, 99] width 6 height 6
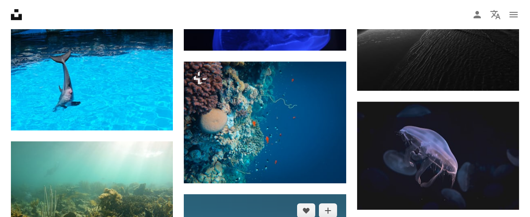
scroll to position [7675, 0]
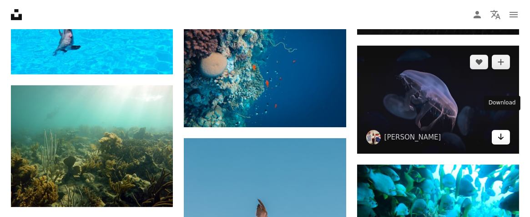
click at [502, 131] on icon "Arrow pointing down" at bounding box center [501, 136] width 7 height 11
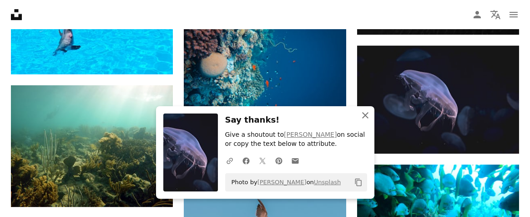
click at [363, 114] on icon "An X shape" at bounding box center [365, 115] width 11 height 11
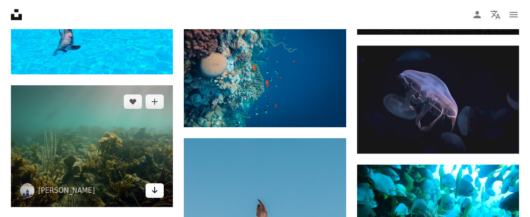
click at [152, 184] on icon "Arrow pointing down" at bounding box center [154, 189] width 7 height 11
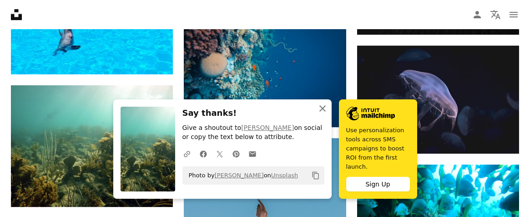
click at [322, 112] on icon "button" at bounding box center [323, 108] width 6 height 6
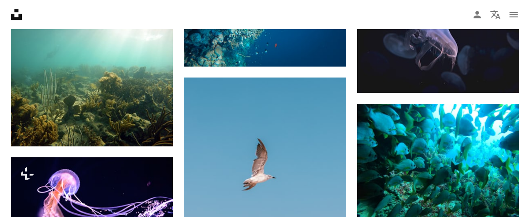
scroll to position [7796, 0]
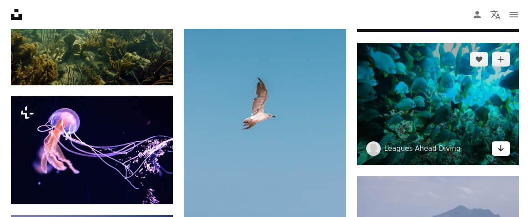
click at [499, 142] on icon "Arrow pointing down" at bounding box center [501, 147] width 7 height 11
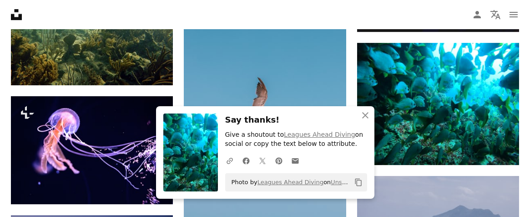
click at [294, 123] on h3 "Say thanks!" at bounding box center [296, 119] width 142 height 13
click at [364, 115] on icon "An X shape" at bounding box center [365, 115] width 11 height 11
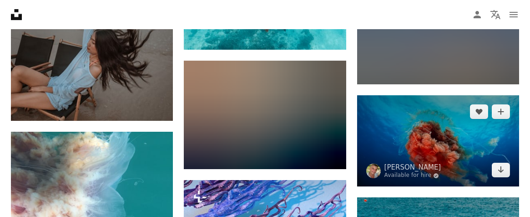
scroll to position [8221, 0]
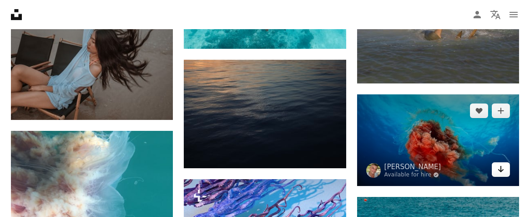
click at [500, 166] on icon "Download" at bounding box center [501, 169] width 6 height 6
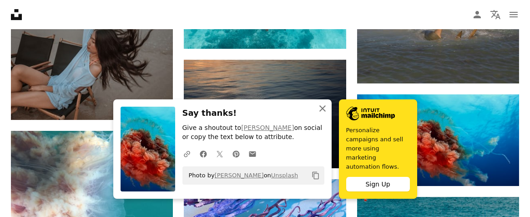
click at [321, 114] on icon "An X shape" at bounding box center [322, 108] width 11 height 11
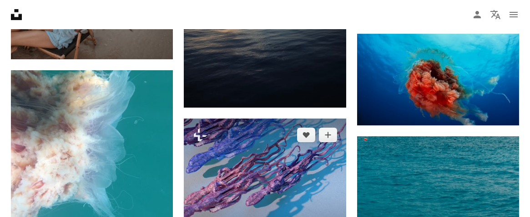
scroll to position [8312, 0]
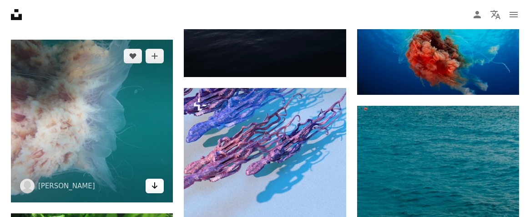
click at [149, 178] on link "Arrow pointing down" at bounding box center [155, 185] width 18 height 15
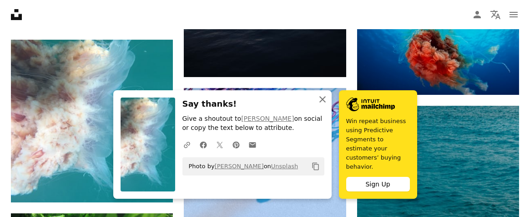
click at [322, 102] on icon "button" at bounding box center [323, 99] width 6 height 6
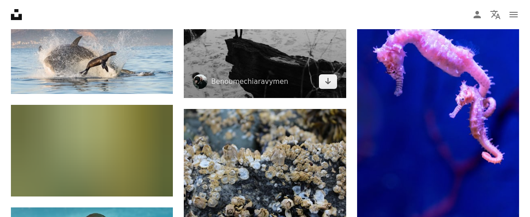
scroll to position [8676, 0]
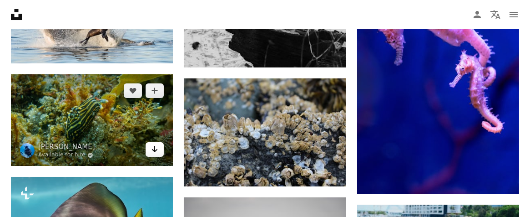
click at [150, 142] on link "Arrow pointing down" at bounding box center [155, 149] width 18 height 15
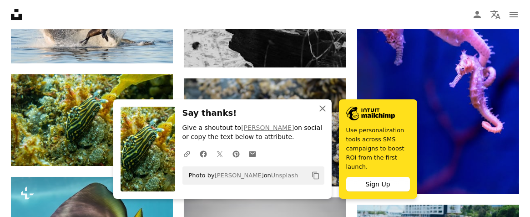
click at [322, 114] on icon "An X shape" at bounding box center [322, 108] width 11 height 11
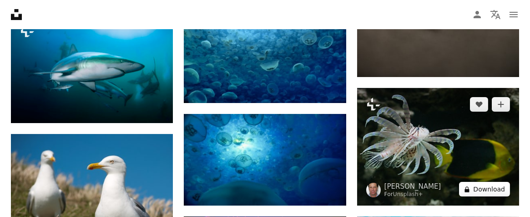
scroll to position [9223, 0]
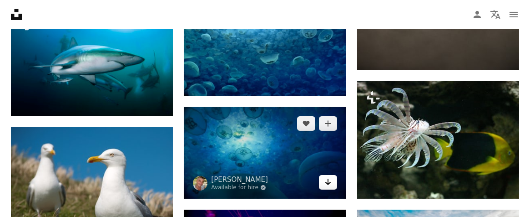
click at [329, 180] on icon "Arrow pointing down" at bounding box center [328, 181] width 7 height 11
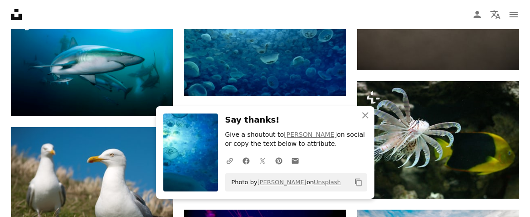
click at [331, 117] on h3 "Say thanks!" at bounding box center [296, 119] width 142 height 13
click at [364, 116] on icon "An X shape" at bounding box center [365, 115] width 11 height 11
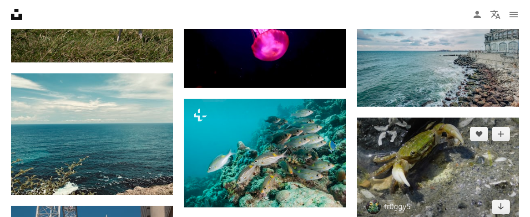
scroll to position [9465, 0]
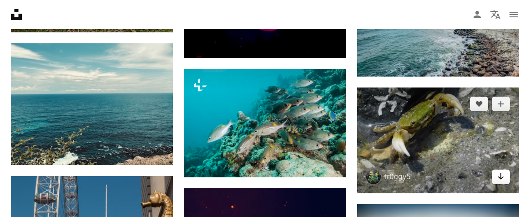
click at [501, 173] on icon "Download" at bounding box center [501, 176] width 6 height 6
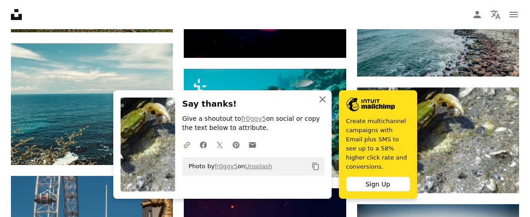
click at [322, 102] on icon "button" at bounding box center [323, 99] width 6 height 6
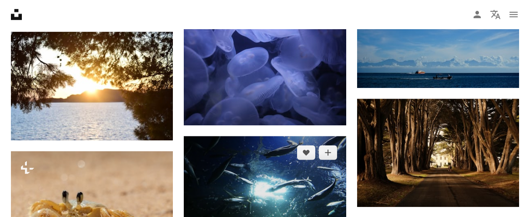
scroll to position [10224, 0]
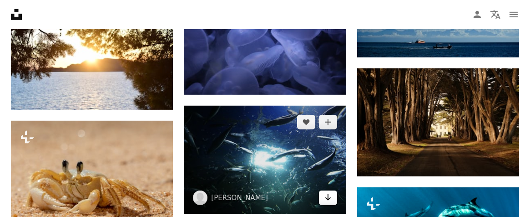
click at [325, 196] on icon "Arrow pointing down" at bounding box center [328, 197] width 7 height 11
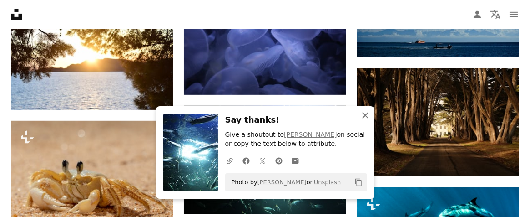
drag, startPoint x: 365, startPoint y: 114, endPoint x: 203, endPoint y: 157, distance: 167.7
click at [365, 114] on icon "An X shape" at bounding box center [365, 115] width 11 height 11
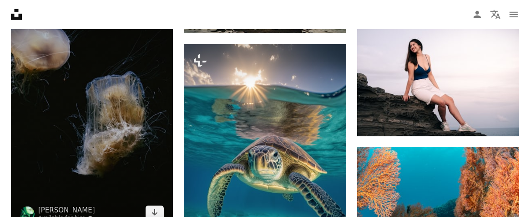
scroll to position [10649, 0]
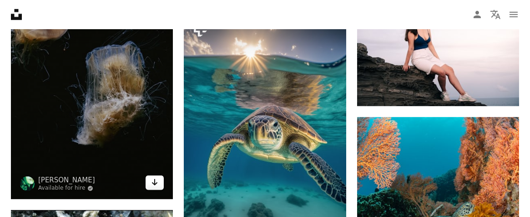
click at [156, 179] on icon "Download" at bounding box center [155, 182] width 6 height 6
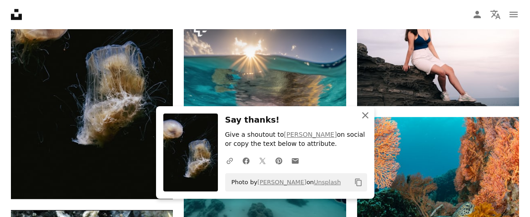
click at [365, 115] on icon "An X shape" at bounding box center [365, 115] width 11 height 11
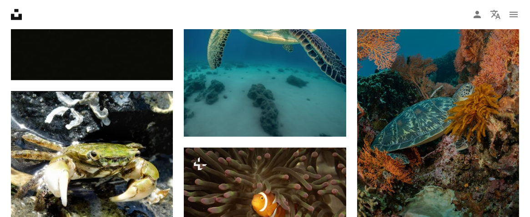
scroll to position [10770, 0]
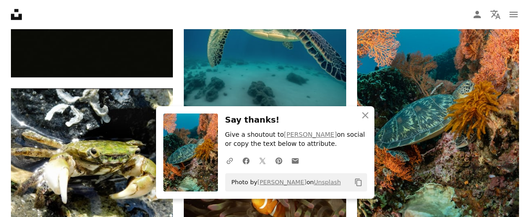
click at [330, 116] on h3 "Say thanks!" at bounding box center [296, 119] width 142 height 13
click at [366, 113] on icon "An X shape" at bounding box center [365, 115] width 11 height 11
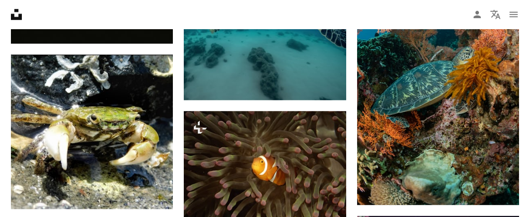
scroll to position [10831, 0]
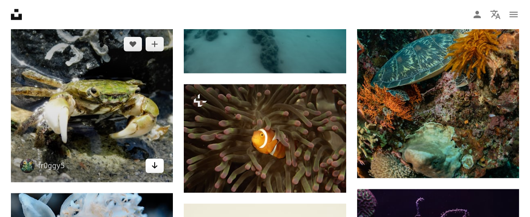
click at [152, 160] on icon "Arrow pointing down" at bounding box center [154, 165] width 7 height 11
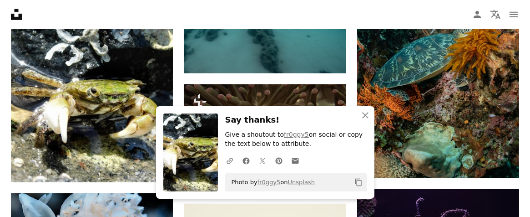
click at [348, 114] on h3 "Say thanks!" at bounding box center [296, 119] width 142 height 13
click at [365, 113] on icon "An X shape" at bounding box center [365, 115] width 11 height 11
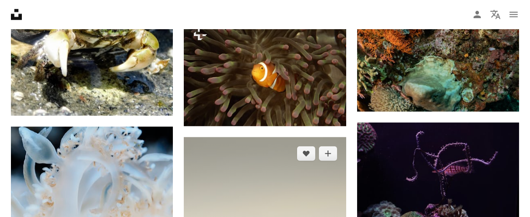
scroll to position [10922, 0]
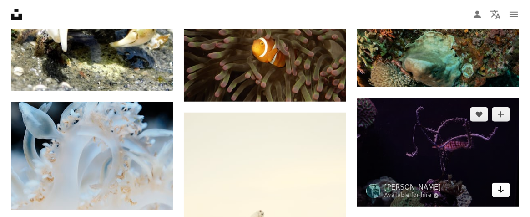
click at [501, 184] on icon "Arrow pointing down" at bounding box center [501, 189] width 7 height 11
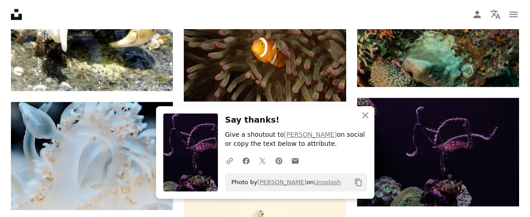
click at [330, 110] on div "An X shape Close Say thanks! Give a shoutout to [PERSON_NAME] on social or copy…" at bounding box center [265, 152] width 218 height 92
click at [364, 115] on icon "An X shape" at bounding box center [365, 115] width 11 height 11
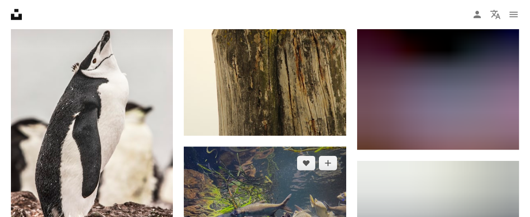
scroll to position [11195, 0]
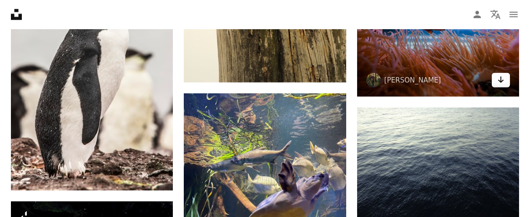
click at [503, 85] on icon "Arrow pointing down" at bounding box center [501, 79] width 7 height 11
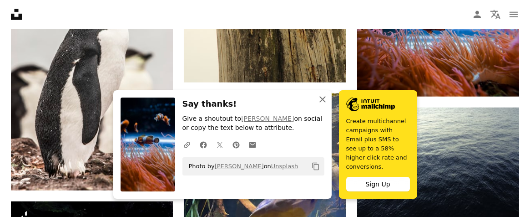
click at [322, 102] on icon "button" at bounding box center [323, 99] width 6 height 6
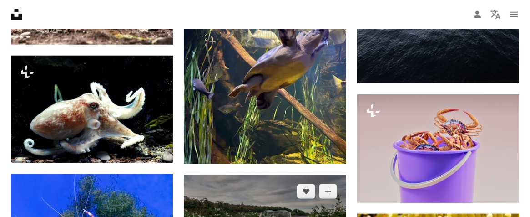
scroll to position [11347, 0]
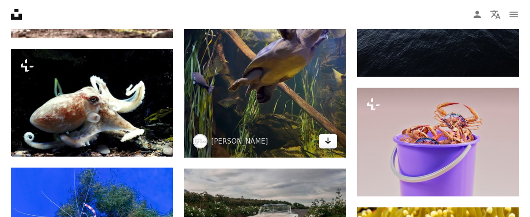
click at [327, 138] on icon "Download" at bounding box center [328, 140] width 6 height 6
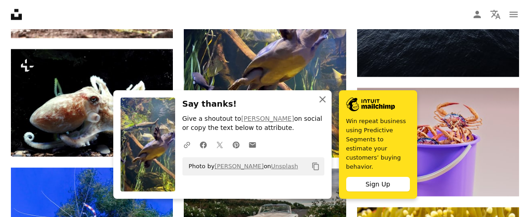
click at [321, 102] on icon "button" at bounding box center [323, 99] width 6 height 6
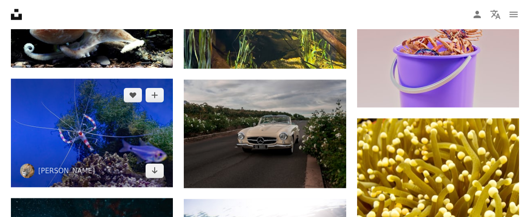
scroll to position [11468, 0]
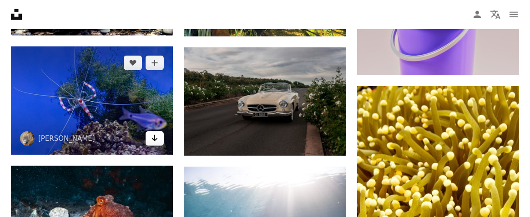
click at [154, 135] on icon "Download" at bounding box center [155, 138] width 6 height 6
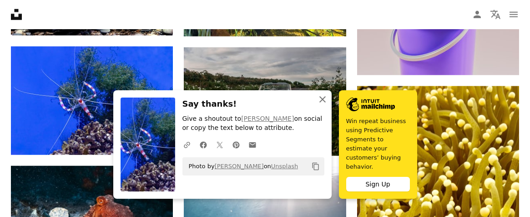
click at [320, 102] on icon "button" at bounding box center [323, 99] width 6 height 6
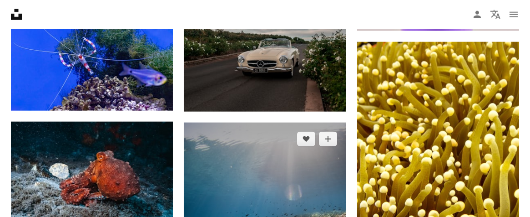
scroll to position [11529, 0]
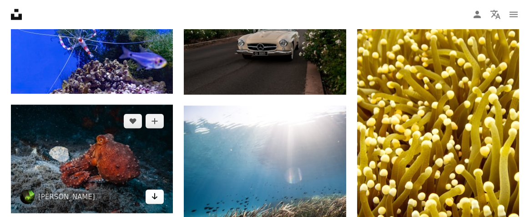
click at [155, 193] on icon "Download" at bounding box center [155, 196] width 6 height 6
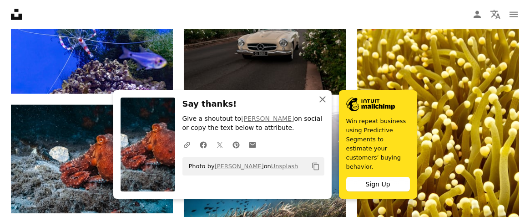
click at [322, 102] on icon "button" at bounding box center [323, 99] width 6 height 6
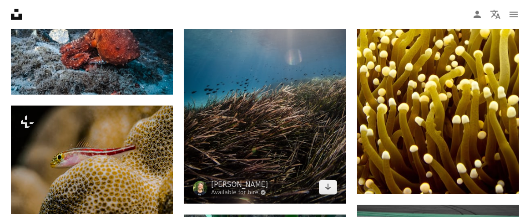
scroll to position [11650, 0]
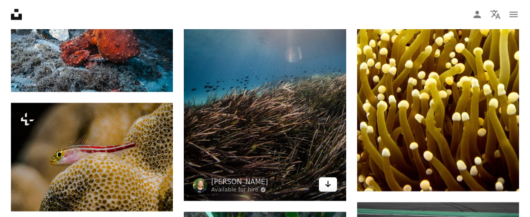
click at [326, 184] on icon "Arrow pointing down" at bounding box center [328, 183] width 7 height 11
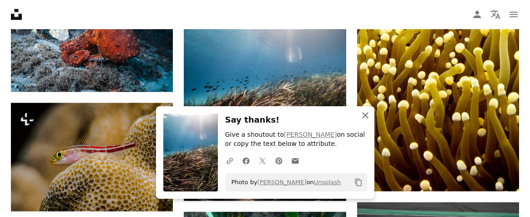
click at [360, 115] on icon "An X shape" at bounding box center [365, 115] width 11 height 11
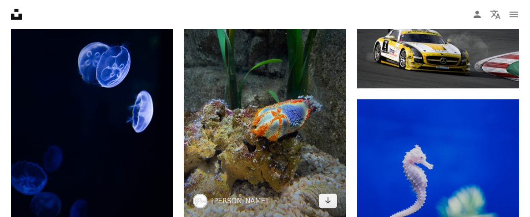
scroll to position [11893, 0]
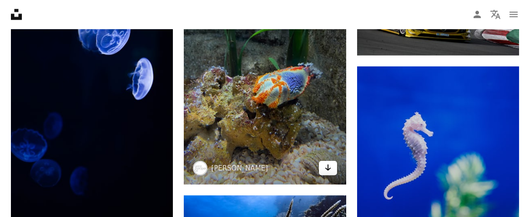
click at [324, 168] on link "Arrow pointing down" at bounding box center [328, 168] width 18 height 15
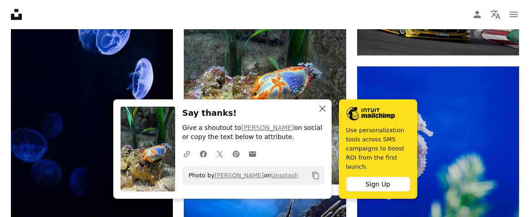
click at [323, 112] on icon "button" at bounding box center [323, 108] width 6 height 6
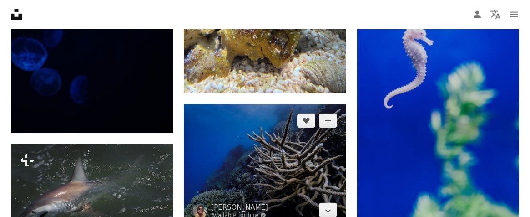
scroll to position [12075, 0]
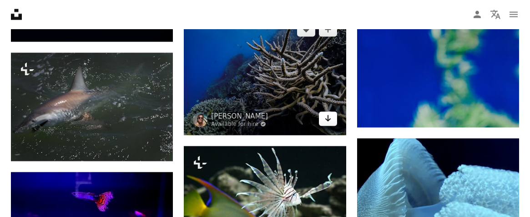
click at [326, 118] on icon "Download" at bounding box center [328, 118] width 6 height 6
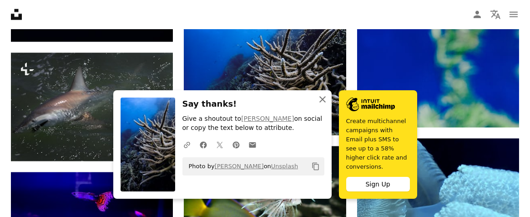
click at [322, 102] on icon "button" at bounding box center [323, 99] width 6 height 6
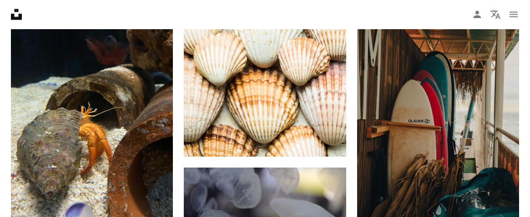
scroll to position [12439, 0]
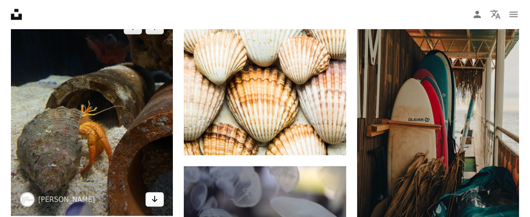
click at [152, 196] on icon "Download" at bounding box center [155, 199] width 6 height 6
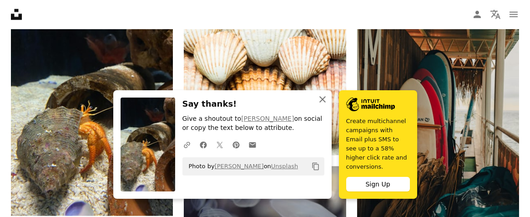
click at [323, 102] on icon "button" at bounding box center [323, 99] width 6 height 6
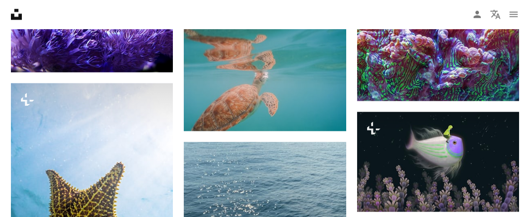
scroll to position [12713, 0]
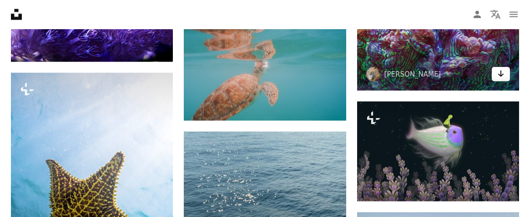
click at [502, 79] on icon "Arrow pointing down" at bounding box center [501, 73] width 7 height 11
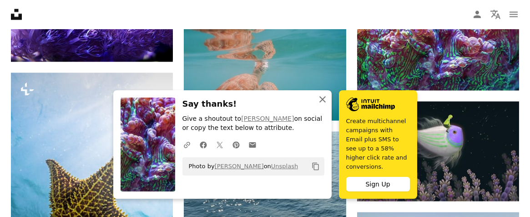
click at [321, 105] on icon "An X shape" at bounding box center [322, 99] width 11 height 11
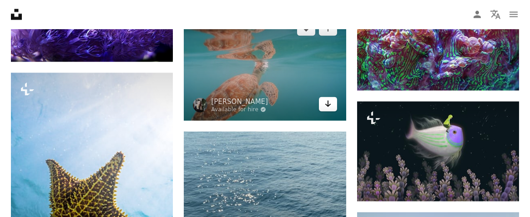
click at [327, 104] on icon "Download" at bounding box center [328, 104] width 6 height 6
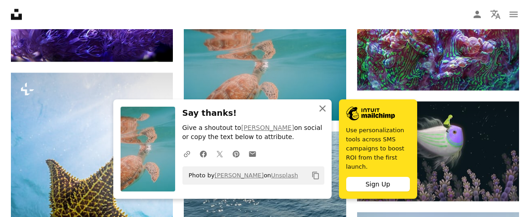
click at [321, 112] on icon "button" at bounding box center [323, 108] width 6 height 6
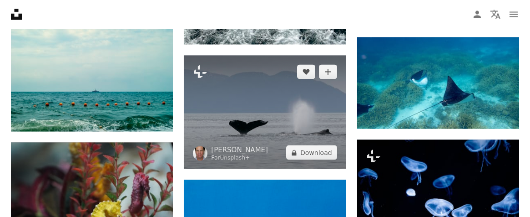
scroll to position [13107, 0]
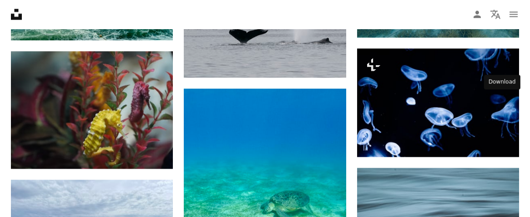
click at [500, 24] on icon "Download" at bounding box center [501, 21] width 6 height 6
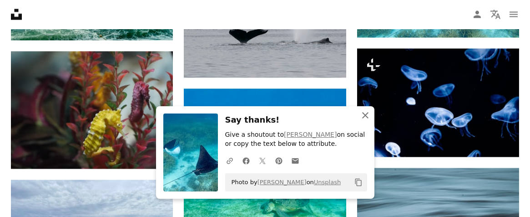
click at [363, 114] on icon "An X shape" at bounding box center [365, 115] width 11 height 11
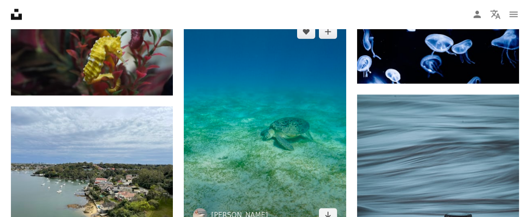
scroll to position [13228, 0]
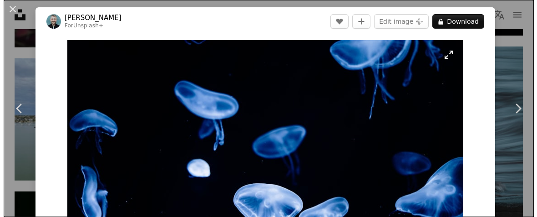
scroll to position [13471, 0]
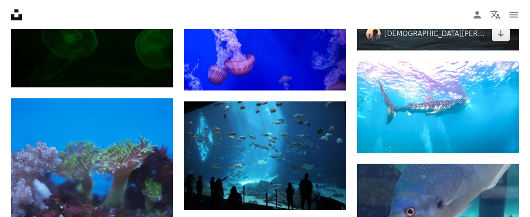
scroll to position [13471, 0]
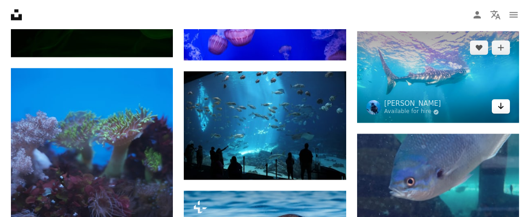
click at [498, 111] on icon "Arrow pointing down" at bounding box center [501, 105] width 7 height 11
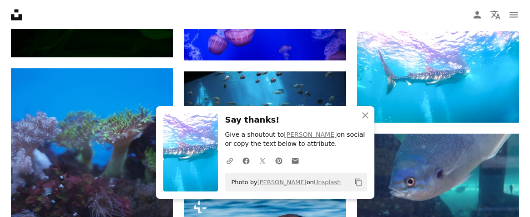
drag, startPoint x: 354, startPoint y: 117, endPoint x: 332, endPoint y: 116, distance: 21.9
click at [332, 116] on h3 "Say thanks!" at bounding box center [296, 119] width 142 height 13
click at [364, 115] on icon "button" at bounding box center [365, 115] width 6 height 6
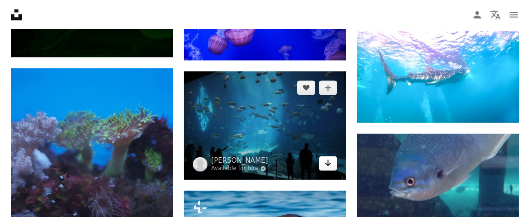
click at [328, 162] on icon "Download" at bounding box center [328, 162] width 6 height 6
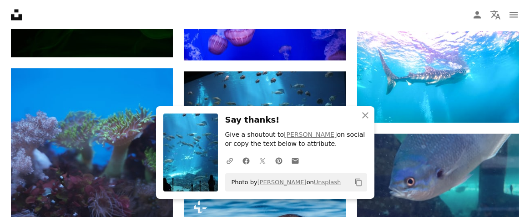
click at [312, 112] on div "An X shape Close Say thanks! Give a shoutout to [PERSON_NAME] on social or copy…" at bounding box center [265, 152] width 218 height 92
click at [363, 114] on icon "An X shape" at bounding box center [365, 115] width 11 height 11
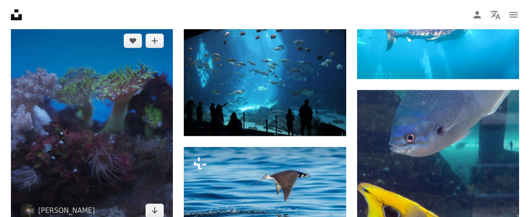
scroll to position [13532, 0]
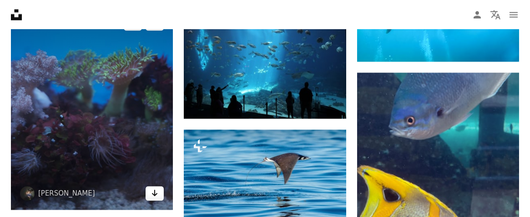
click at [153, 187] on icon "Arrow pointing down" at bounding box center [154, 192] width 7 height 11
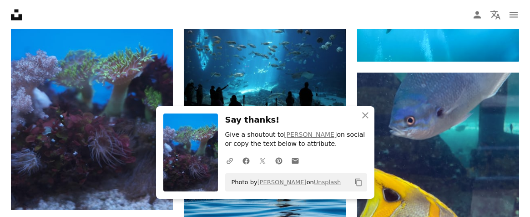
click at [347, 116] on h3 "Say thanks!" at bounding box center [296, 119] width 142 height 13
click at [362, 115] on icon "An X shape" at bounding box center [365, 115] width 11 height 11
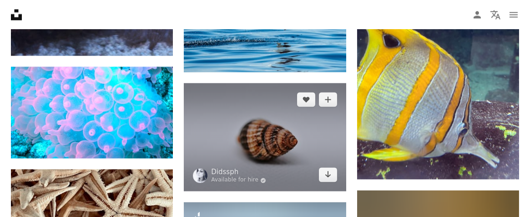
scroll to position [13714, 0]
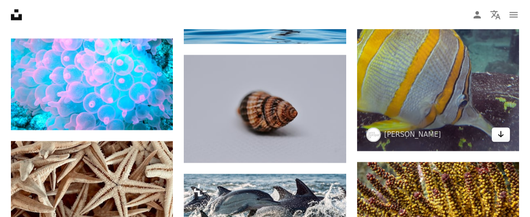
click at [503, 139] on icon "Arrow pointing down" at bounding box center [501, 133] width 7 height 11
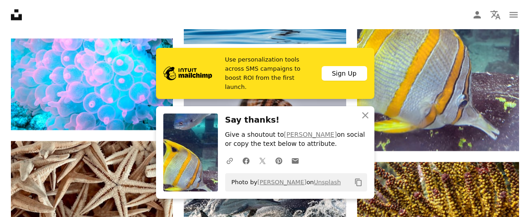
drag, startPoint x: 315, startPoint y: 120, endPoint x: 340, endPoint y: 120, distance: 25.5
click at [315, 120] on h3 "Say thanks!" at bounding box center [296, 119] width 142 height 13
click at [366, 115] on icon "button" at bounding box center [365, 115] width 6 height 6
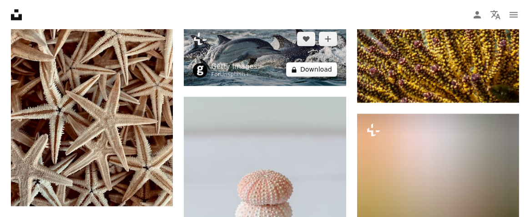
scroll to position [13866, 0]
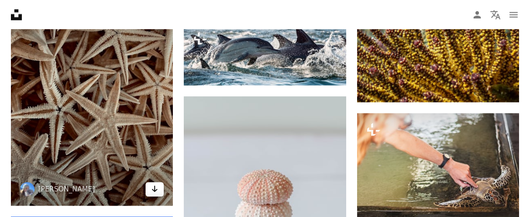
click at [151, 183] on icon "Arrow pointing down" at bounding box center [154, 188] width 7 height 11
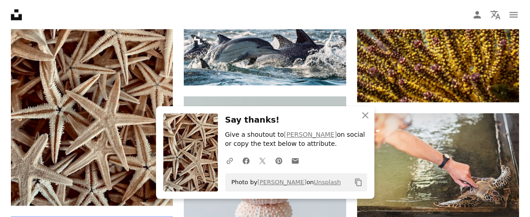
click at [351, 114] on h3 "Say thanks!" at bounding box center [296, 119] width 142 height 13
click at [363, 114] on icon "An X shape" at bounding box center [365, 115] width 11 height 11
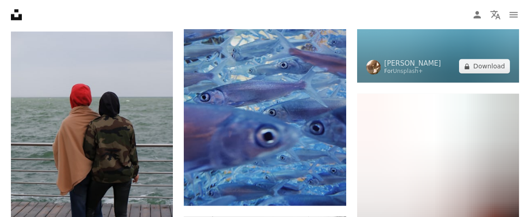
scroll to position [14260, 0]
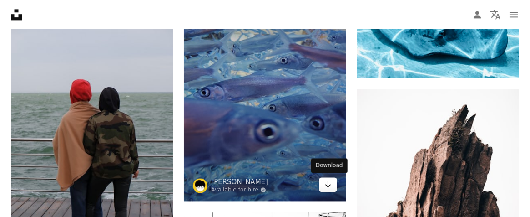
click at [323, 184] on link "Arrow pointing down" at bounding box center [328, 184] width 18 height 15
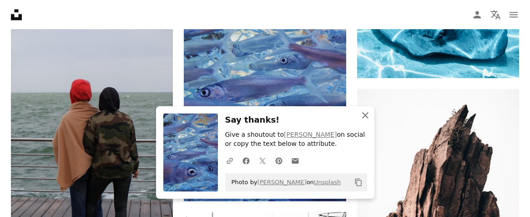
click at [366, 113] on icon "An X shape" at bounding box center [365, 115] width 11 height 11
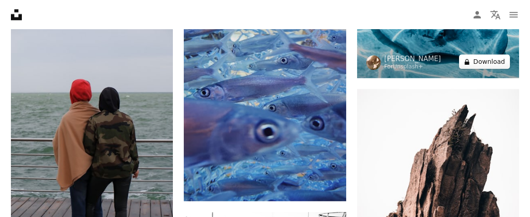
click at [507, 69] on button "A lock Download" at bounding box center [484, 61] width 51 height 15
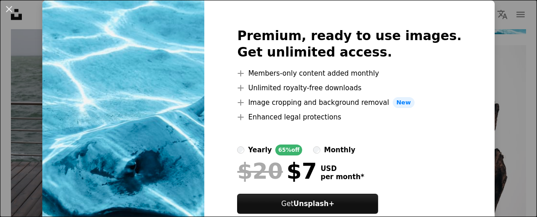
scroll to position [30, 0]
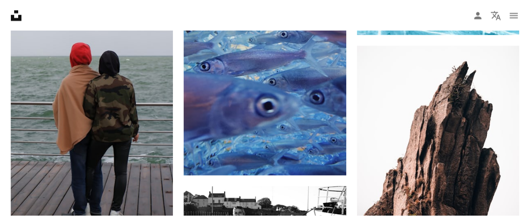
scroll to position [14260, 0]
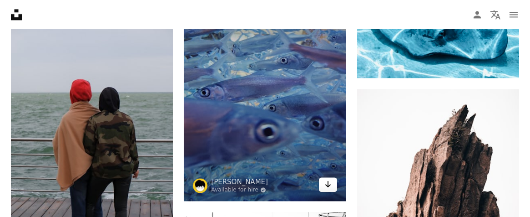
click at [329, 182] on icon "Arrow pointing down" at bounding box center [328, 183] width 7 height 11
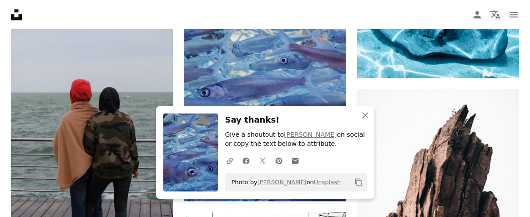
click at [351, 117] on h3 "Say thanks!" at bounding box center [296, 119] width 142 height 13
click at [362, 116] on icon "An X shape" at bounding box center [365, 115] width 11 height 11
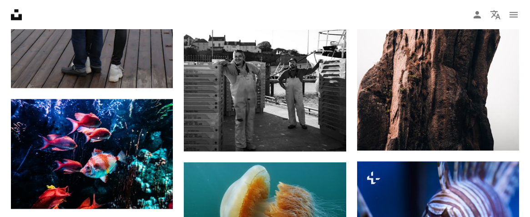
scroll to position [14503, 0]
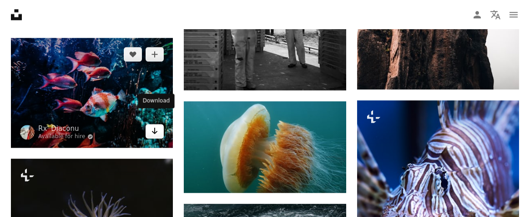
click at [155, 125] on icon "Arrow pointing down" at bounding box center [154, 130] width 7 height 11
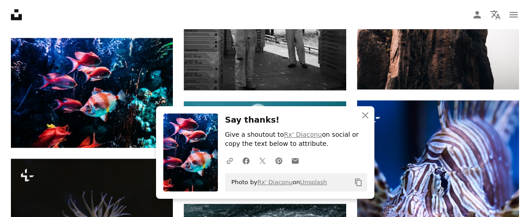
click at [337, 111] on div "An X shape Close Say thanks! Give a shoutout to Rx' Diaconu on social or copy t…" at bounding box center [265, 152] width 218 height 92
click at [368, 116] on icon "An X shape" at bounding box center [365, 115] width 11 height 11
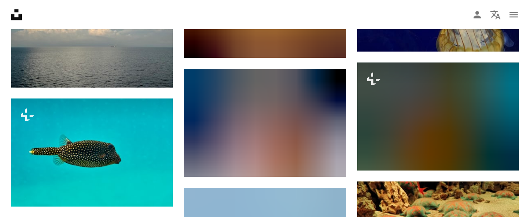
scroll to position [15505, 0]
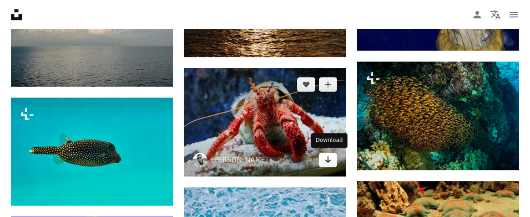
click at [328, 160] on icon "Download" at bounding box center [328, 159] width 6 height 6
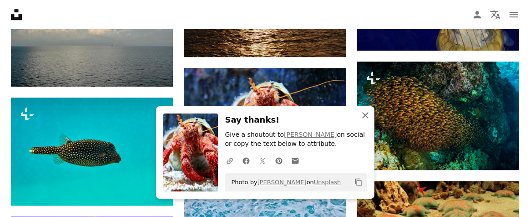
click at [367, 113] on icon "button" at bounding box center [365, 115] width 6 height 6
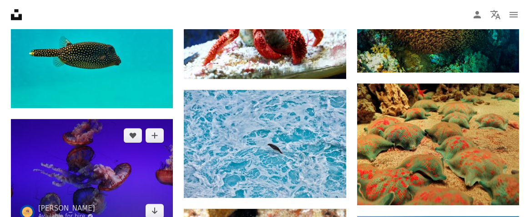
scroll to position [15626, 0]
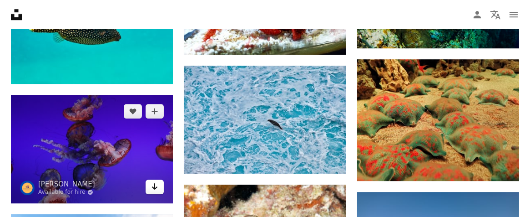
click at [155, 183] on icon "Download" at bounding box center [155, 186] width 6 height 6
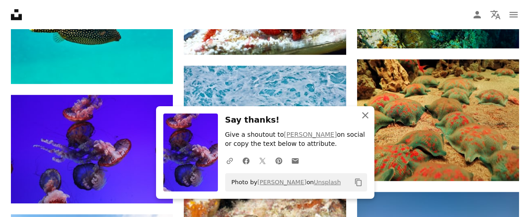
click at [362, 116] on icon "An X shape" at bounding box center [365, 115] width 11 height 11
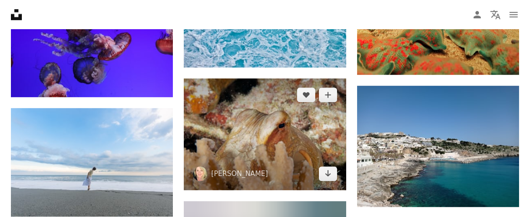
scroll to position [15747, 0]
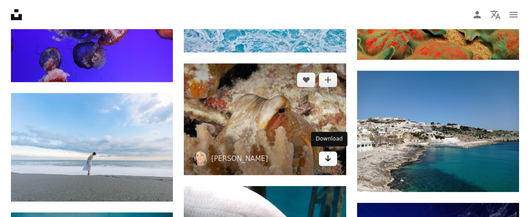
click at [329, 159] on icon "Arrow pointing down" at bounding box center [328, 157] width 7 height 11
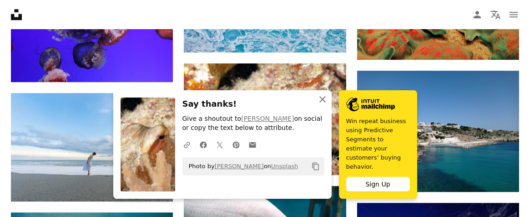
click at [322, 102] on icon "button" at bounding box center [323, 99] width 6 height 6
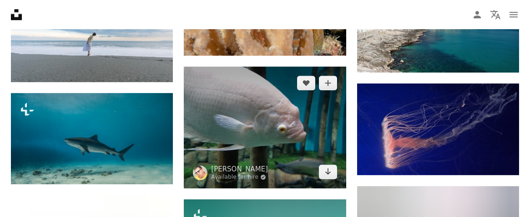
scroll to position [15869, 0]
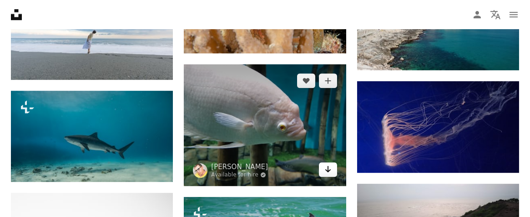
click at [327, 166] on icon "Download" at bounding box center [328, 169] width 6 height 6
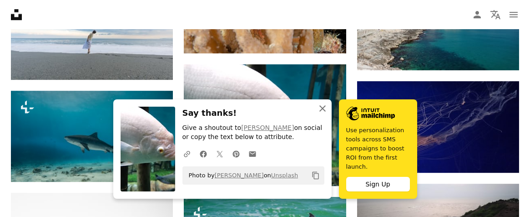
click at [322, 114] on icon "An X shape" at bounding box center [322, 108] width 11 height 11
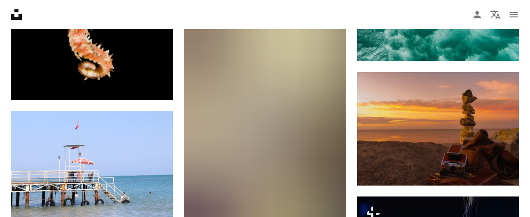
scroll to position [16446, 0]
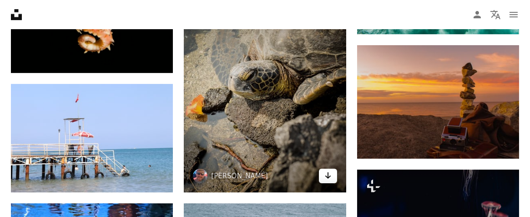
click at [328, 173] on icon "Download" at bounding box center [328, 175] width 6 height 6
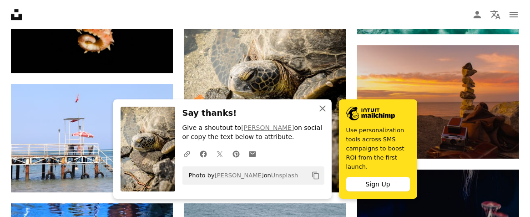
click at [323, 112] on icon "button" at bounding box center [323, 108] width 6 height 6
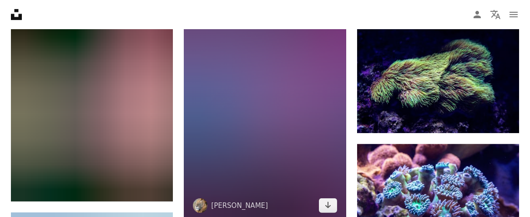
scroll to position [18600, 0]
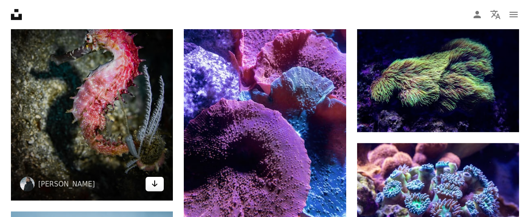
click at [156, 178] on icon "Arrow pointing down" at bounding box center [154, 183] width 7 height 11
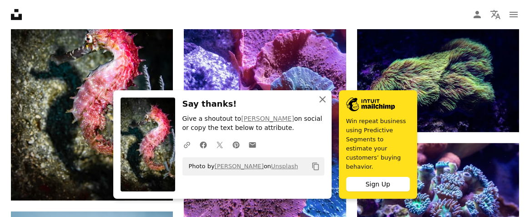
click at [322, 105] on icon "An X shape" at bounding box center [322, 99] width 11 height 11
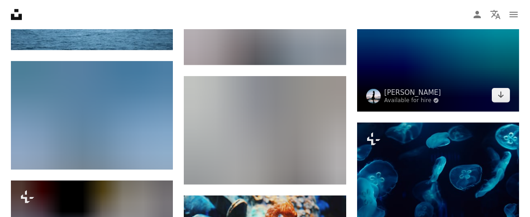
scroll to position [18995, 0]
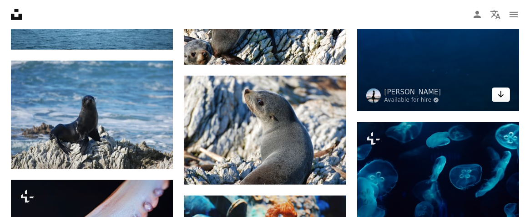
click at [501, 97] on icon "Download" at bounding box center [501, 94] width 6 height 6
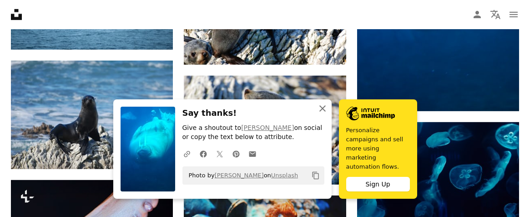
click at [320, 114] on icon "An X shape" at bounding box center [322, 108] width 11 height 11
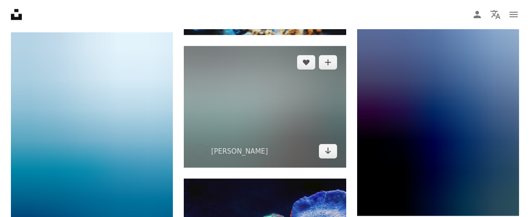
scroll to position [19268, 0]
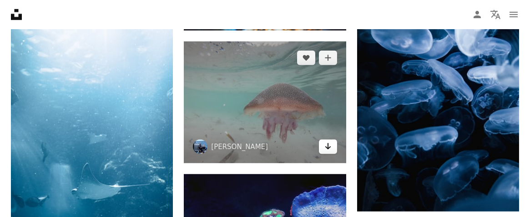
click at [330, 144] on icon "Arrow pointing down" at bounding box center [328, 146] width 7 height 11
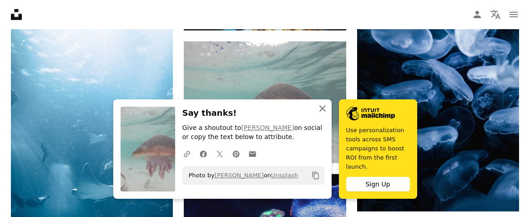
click at [320, 114] on icon "An X shape" at bounding box center [322, 108] width 11 height 11
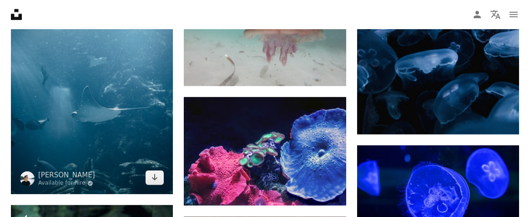
scroll to position [19359, 0]
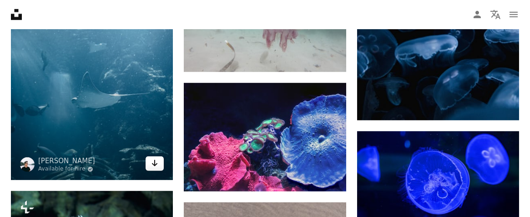
click at [153, 158] on icon "Arrow pointing down" at bounding box center [154, 163] width 7 height 11
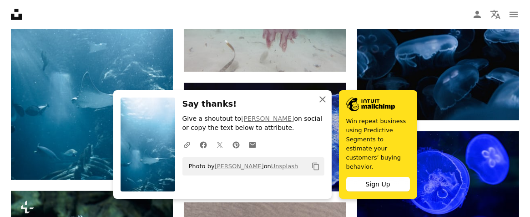
click at [320, 105] on icon "An X shape" at bounding box center [322, 99] width 11 height 11
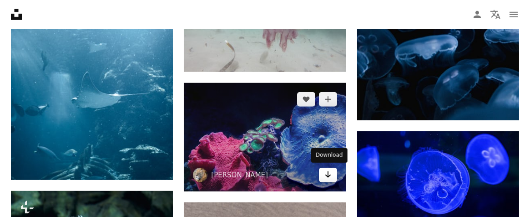
click at [326, 173] on icon "Arrow pointing down" at bounding box center [328, 174] width 7 height 11
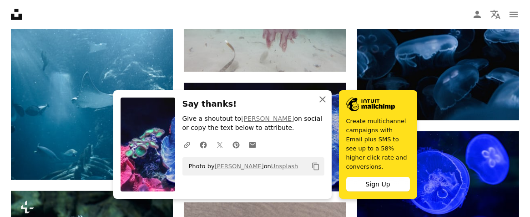
click at [323, 102] on icon "button" at bounding box center [323, 99] width 6 height 6
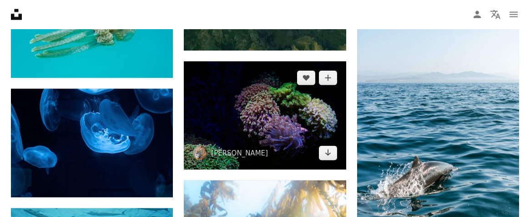
scroll to position [20694, 0]
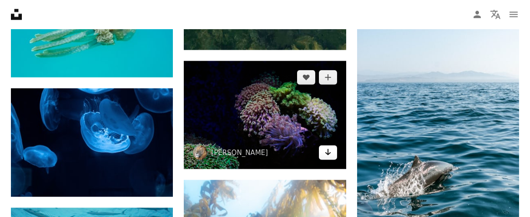
click at [328, 151] on icon "Download" at bounding box center [328, 152] width 6 height 6
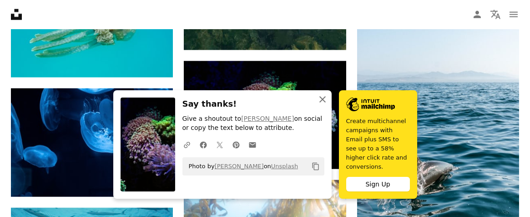
click at [321, 105] on icon "An X shape" at bounding box center [322, 99] width 11 height 11
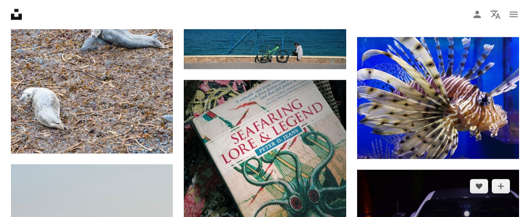
scroll to position [21665, 0]
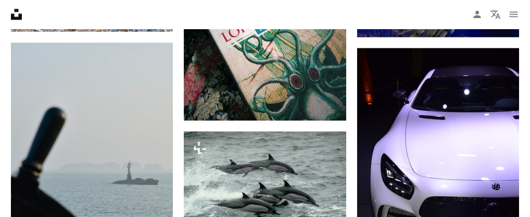
click at [501, 26] on icon "Arrow pointing down" at bounding box center [501, 20] width 7 height 11
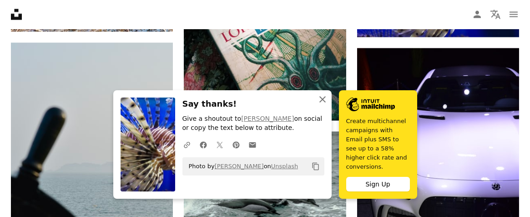
click at [322, 102] on icon "button" at bounding box center [323, 99] width 6 height 6
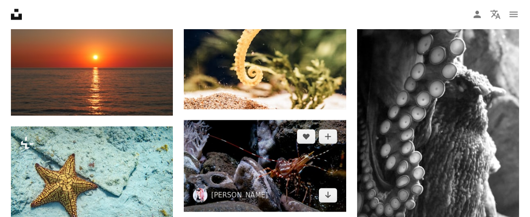
scroll to position [22029, 0]
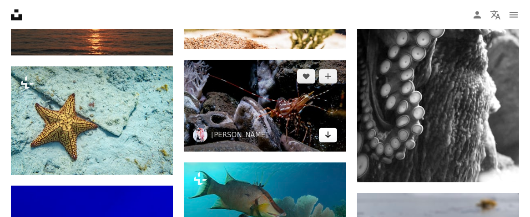
click at [326, 131] on icon "Arrow pointing down" at bounding box center [328, 134] width 7 height 11
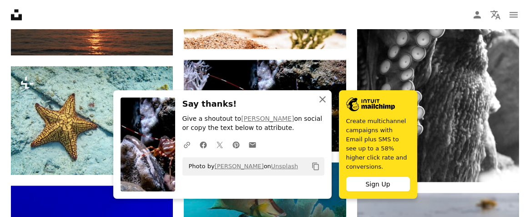
click at [323, 102] on icon "button" at bounding box center [323, 99] width 6 height 6
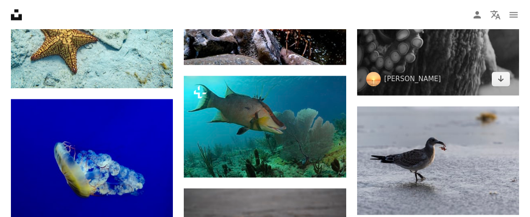
scroll to position [22090, 0]
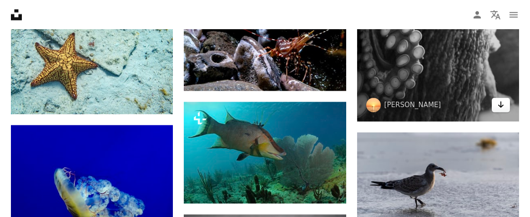
click at [503, 110] on icon "Arrow pointing down" at bounding box center [501, 104] width 7 height 11
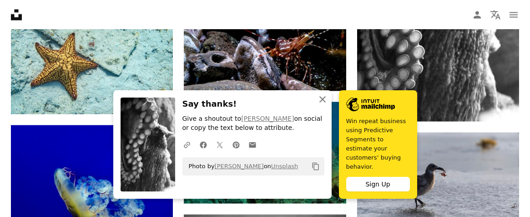
click at [322, 105] on icon "An X shape" at bounding box center [322, 99] width 11 height 11
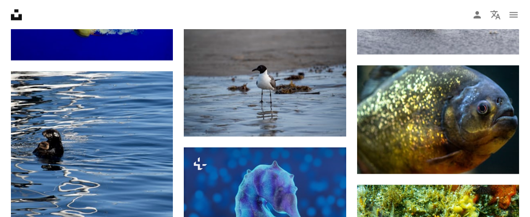
scroll to position [22302, 0]
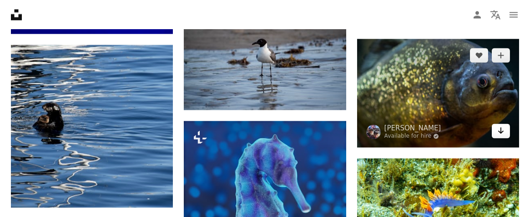
click at [502, 136] on icon "Arrow pointing down" at bounding box center [501, 130] width 7 height 11
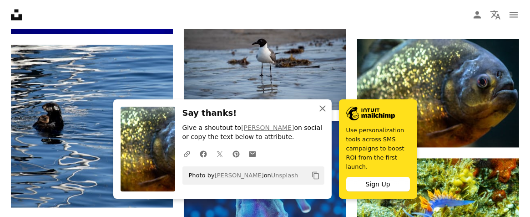
click at [323, 114] on icon "An X shape" at bounding box center [322, 108] width 11 height 11
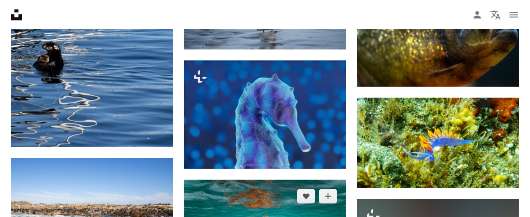
scroll to position [22424, 0]
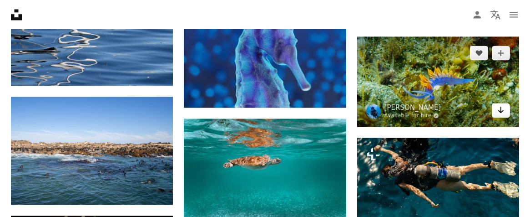
click at [500, 113] on icon "Download" at bounding box center [501, 110] width 6 height 6
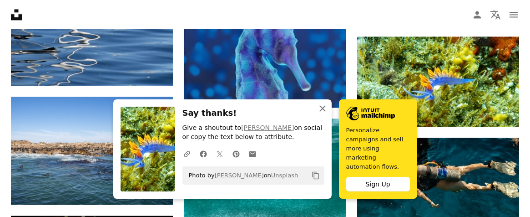
click at [321, 112] on icon "button" at bounding box center [323, 108] width 6 height 6
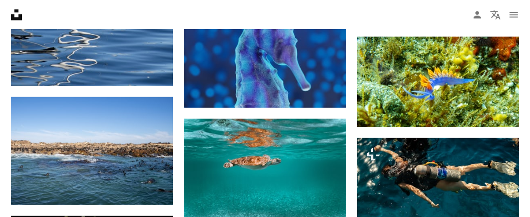
click at [321, 114] on icon "An X shape" at bounding box center [322, 117] width 11 height 11
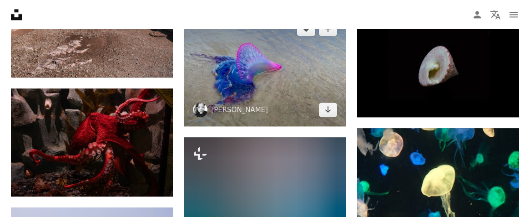
scroll to position [23364, 0]
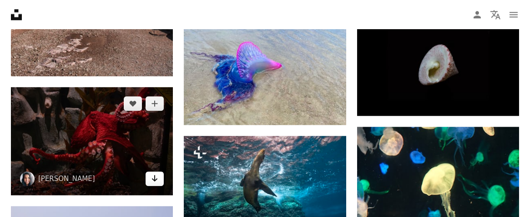
click at [152, 173] on icon "Arrow pointing down" at bounding box center [154, 178] width 7 height 11
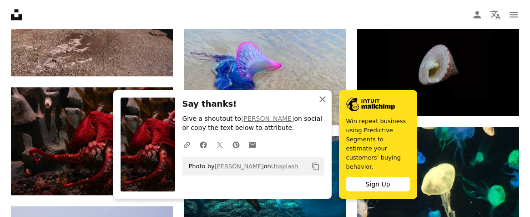
click at [320, 105] on icon "An X shape" at bounding box center [322, 99] width 11 height 11
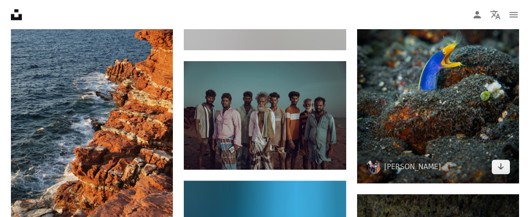
scroll to position [23881, 0]
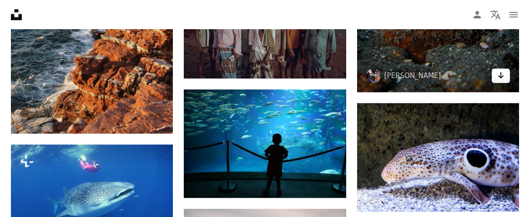
click at [502, 81] on icon "Arrow pointing down" at bounding box center [501, 75] width 7 height 11
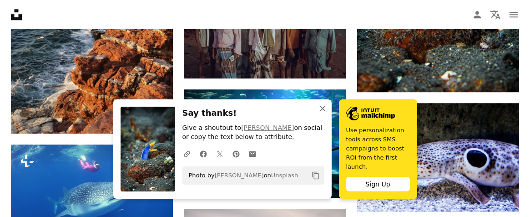
click at [323, 114] on icon "An X shape" at bounding box center [322, 108] width 11 height 11
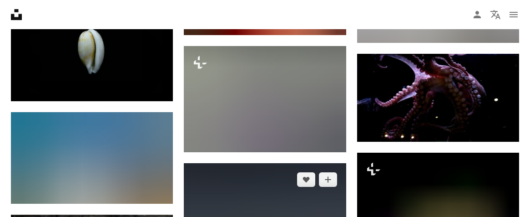
scroll to position [25853, 0]
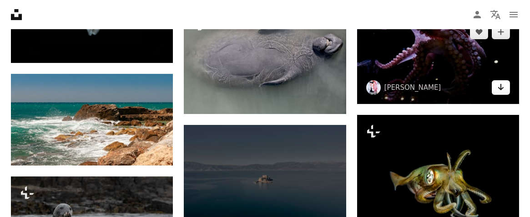
click at [503, 92] on icon "Arrow pointing down" at bounding box center [501, 86] width 7 height 11
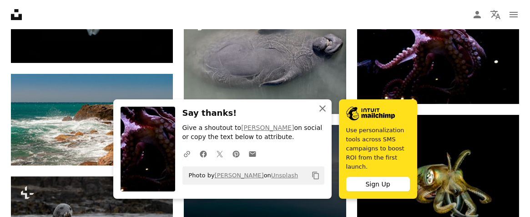
click at [321, 114] on icon "An X shape" at bounding box center [322, 108] width 11 height 11
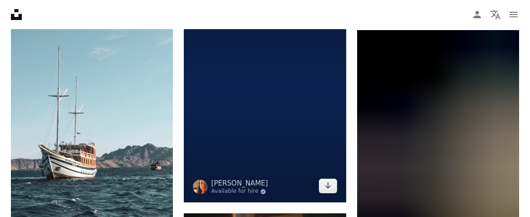
scroll to position [26885, 0]
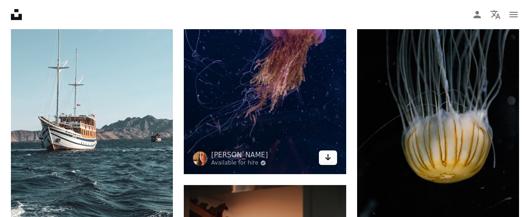
click at [330, 158] on icon "Arrow pointing down" at bounding box center [328, 157] width 7 height 11
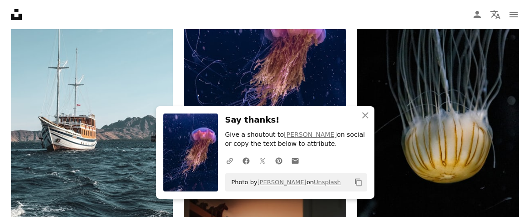
click at [327, 117] on h3 "Say thanks!" at bounding box center [296, 119] width 142 height 13
click at [363, 115] on icon "An X shape" at bounding box center [365, 115] width 11 height 11
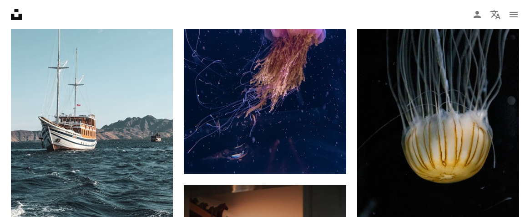
click at [363, 115] on button "An X shape Close" at bounding box center [365, 124] width 18 height 18
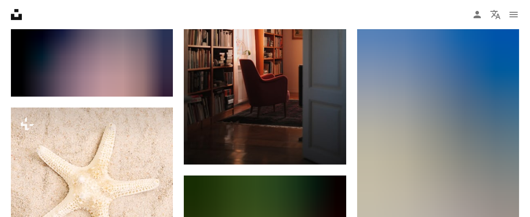
scroll to position [27158, 0]
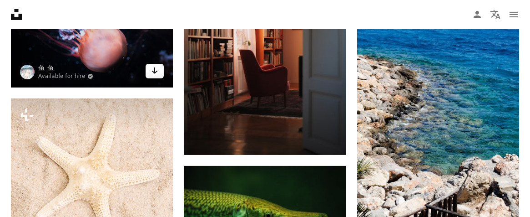
click at [153, 65] on icon "Arrow pointing down" at bounding box center [154, 70] width 7 height 11
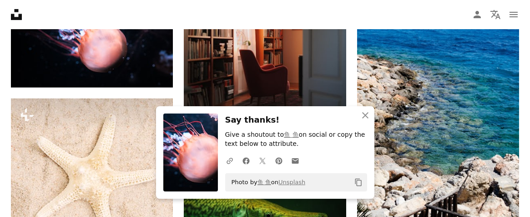
click at [300, 115] on h3 "Say thanks!" at bounding box center [296, 119] width 142 height 13
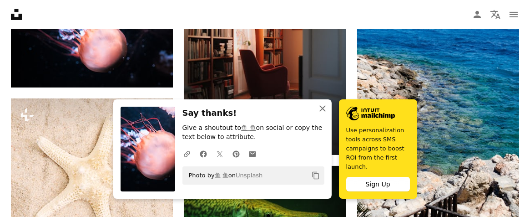
click at [322, 112] on icon "button" at bounding box center [323, 108] width 6 height 6
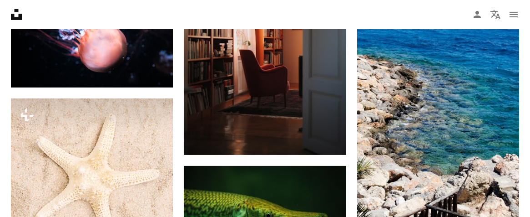
click at [322, 115] on button "An X shape Close" at bounding box center [323, 117] width 18 height 18
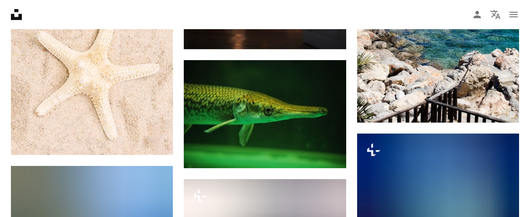
scroll to position [27279, 0]
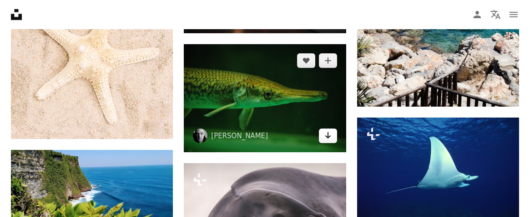
click at [327, 132] on icon "Download" at bounding box center [328, 135] width 6 height 6
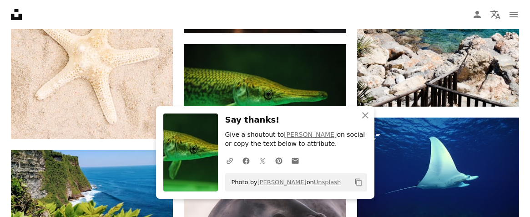
click at [346, 115] on h3 "Say thanks!" at bounding box center [296, 119] width 142 height 13
click at [365, 114] on icon "An X shape" at bounding box center [365, 115] width 11 height 11
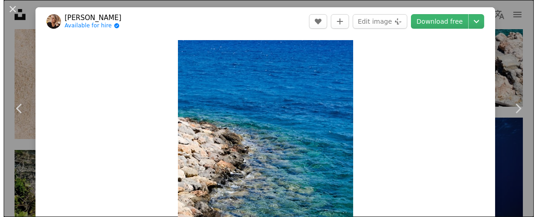
scroll to position [27370, 0]
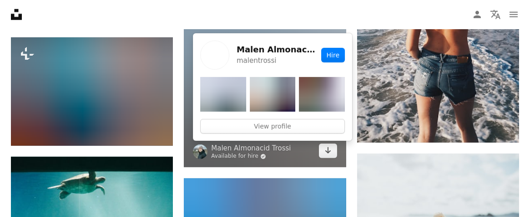
scroll to position [28796, 0]
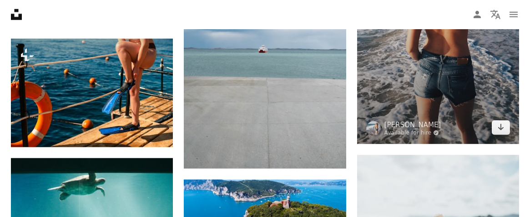
click at [376, 136] on img at bounding box center [373, 128] width 15 height 15
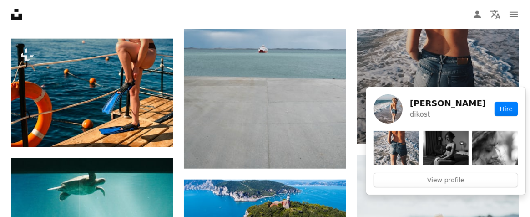
click at [392, 102] on img at bounding box center [388, 108] width 29 height 29
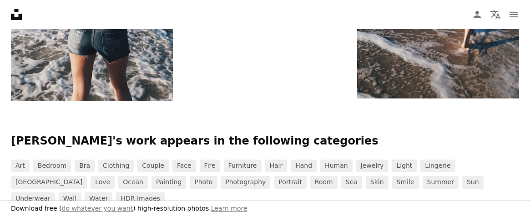
scroll to position [863, 0]
